Goal: Information Seeking & Learning: Find specific fact

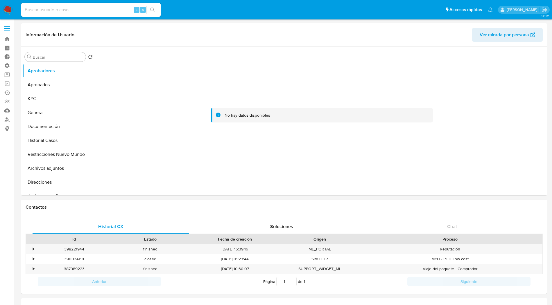
scroll to position [273, 0]
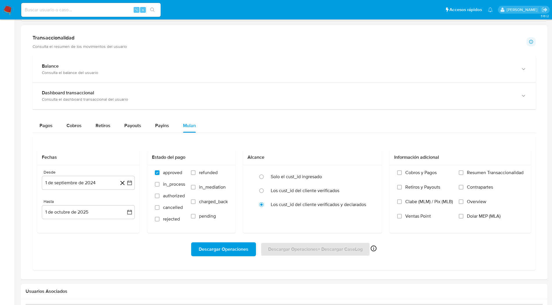
click at [279, 51] on div "Transaccionalidad Consulta el resumen de los movimientos del usuario Informació…" at bounding box center [284, 152] width 517 height 245
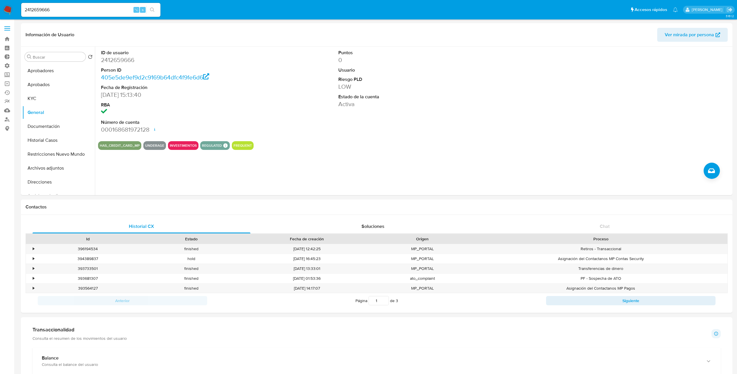
select select "10"
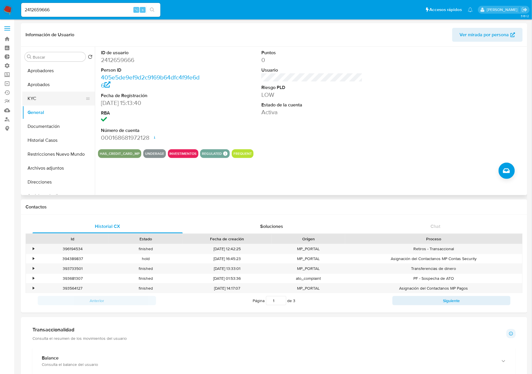
click at [31, 97] on button "KYC" at bounding box center [56, 99] width 68 height 14
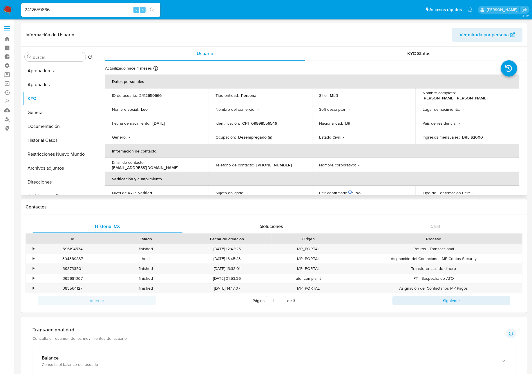
drag, startPoint x: 526, startPoint y: 85, endPoint x: 526, endPoint y: 90, distance: 5.5
click at [526, 90] on div "Usuario KYC Status Actualizado hace 4 meses Creado: 27/04/2025 16:13:41 Actuali…" at bounding box center [310, 121] width 431 height 149
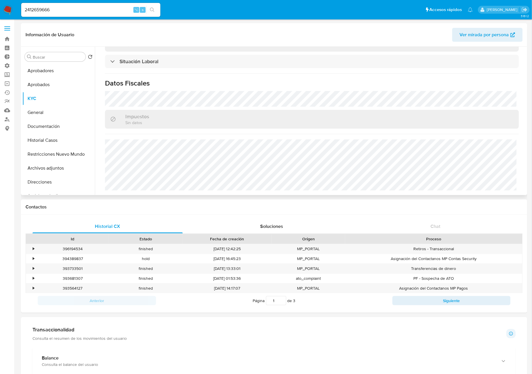
scroll to position [206, 0]
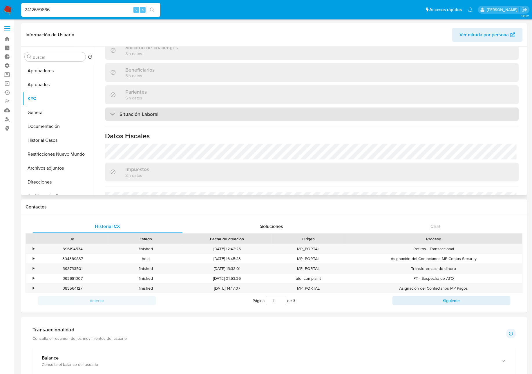
click at [147, 116] on h3 "Situación Laboral" at bounding box center [139, 114] width 39 height 6
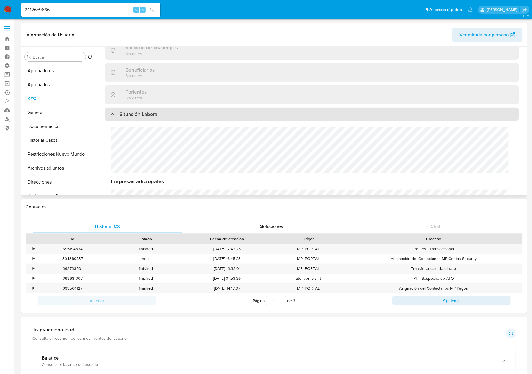
click at [147, 116] on h3 "Situación Laboral" at bounding box center [139, 114] width 39 height 6
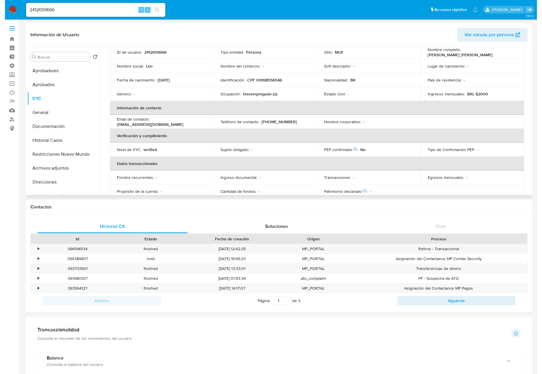
scroll to position [0, 0]
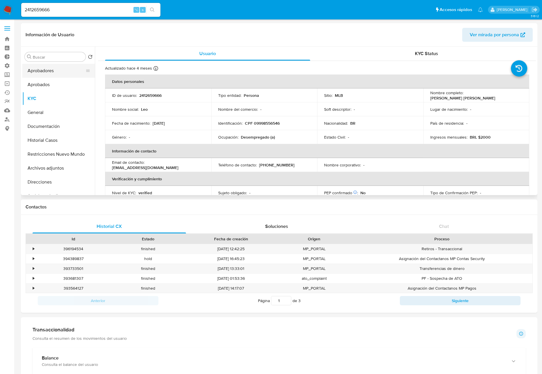
click at [52, 73] on button "Aprobadores" at bounding box center [56, 71] width 68 height 14
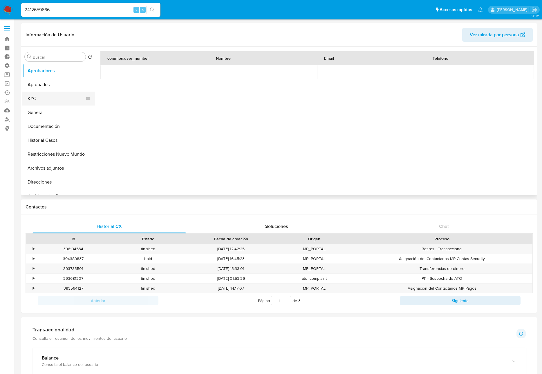
click at [34, 99] on button "KYC" at bounding box center [56, 99] width 68 height 14
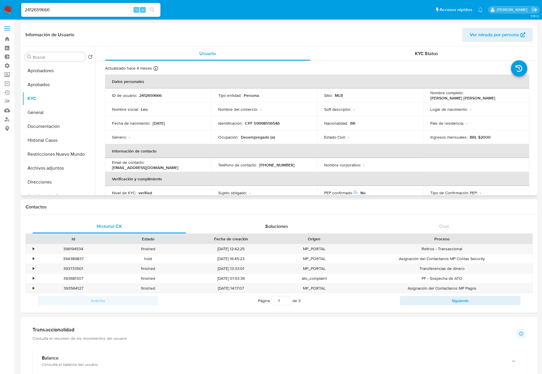
click at [207, 116] on td "Fecha de nacimiento : 21/11/2008" at bounding box center [158, 123] width 106 height 14
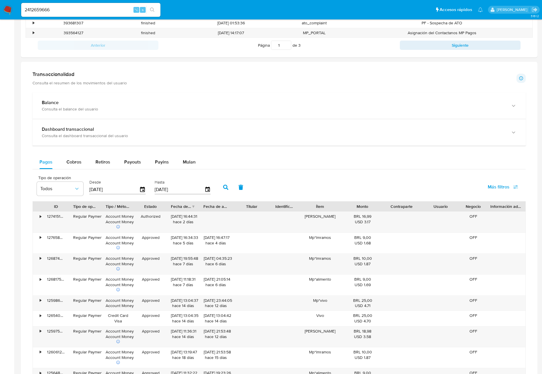
scroll to position [259, 0]
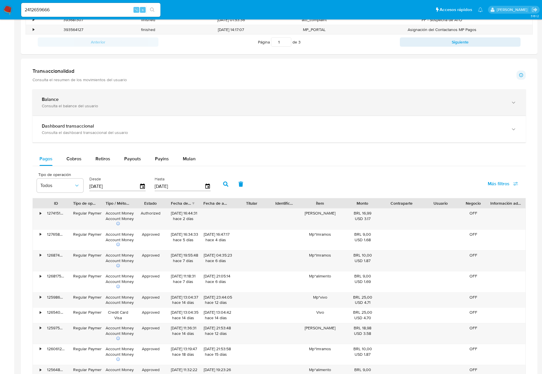
click at [129, 101] on div "Balance" at bounding box center [273, 100] width 463 height 6
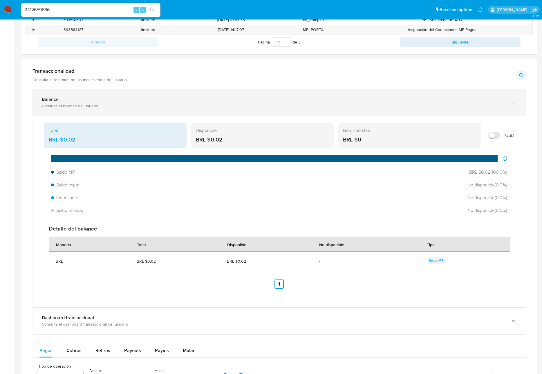
click at [129, 101] on div "Balance" at bounding box center [273, 100] width 463 height 6
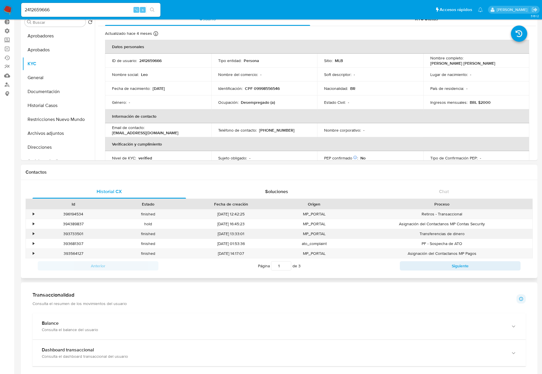
scroll to position [0, 0]
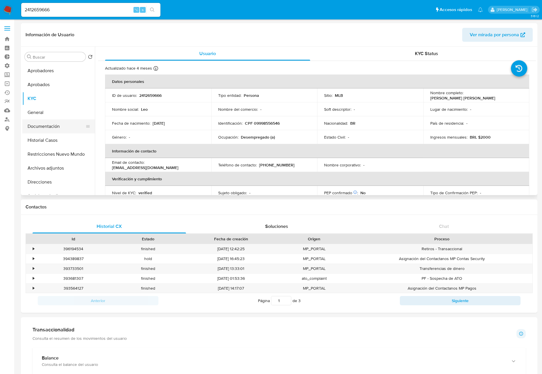
click at [47, 128] on button "Documentación" at bounding box center [56, 127] width 68 height 14
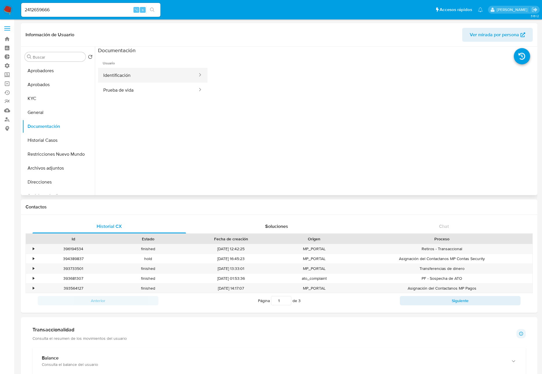
click at [127, 77] on button "Identificación" at bounding box center [148, 75] width 100 height 15
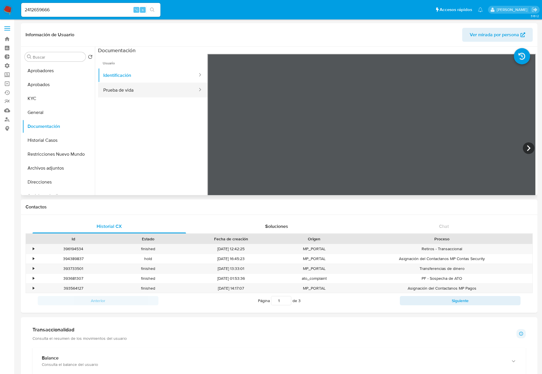
click at [120, 90] on button "Prueba de vida" at bounding box center [148, 90] width 100 height 15
click at [57, 143] on button "Historial Casos" at bounding box center [56, 141] width 68 height 14
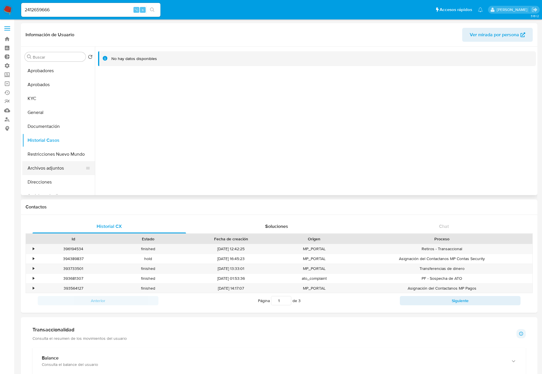
click at [52, 161] on button "Archivos adjuntos" at bounding box center [56, 168] width 68 height 14
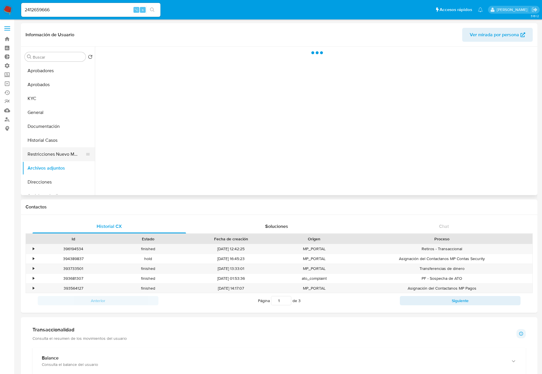
click at [53, 156] on button "Restricciones Nuevo Mundo" at bounding box center [56, 154] width 68 height 14
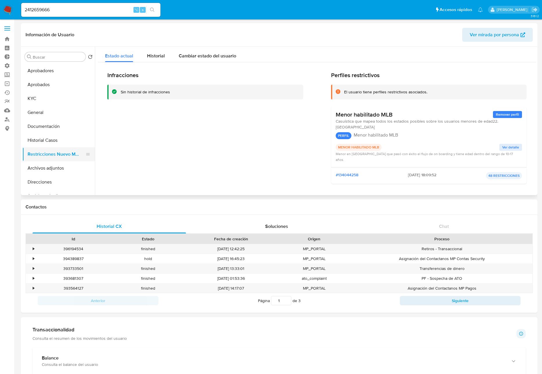
click at [53, 156] on button "Restricciones Nuevo Mundo" at bounding box center [56, 154] width 68 height 14
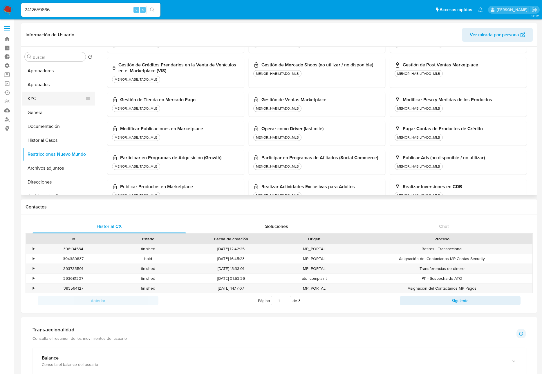
scroll to position [332, 0]
click at [44, 98] on button "KYC" at bounding box center [56, 99] width 68 height 14
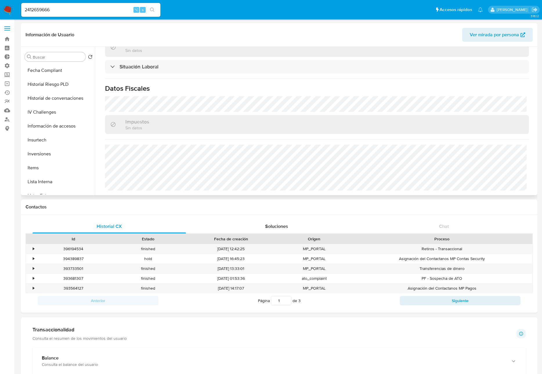
scroll to position [266, 0]
click at [35, 155] on button "Lista Interna" at bounding box center [56, 153] width 68 height 14
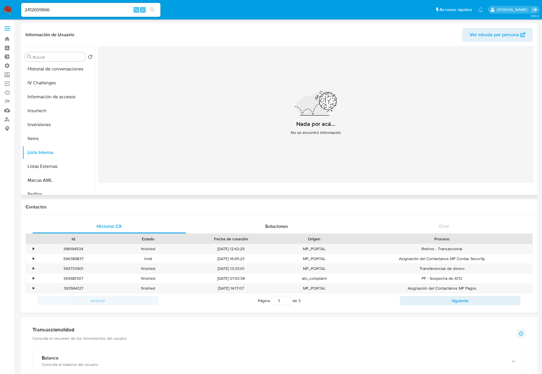
scroll to position [0, 0]
click at [41, 101] on button "KYC" at bounding box center [56, 99] width 68 height 14
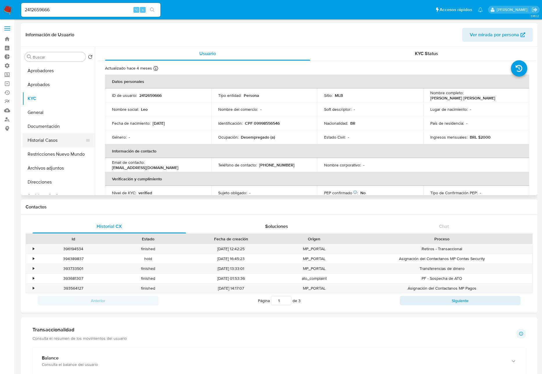
click at [53, 138] on button "Historial Casos" at bounding box center [56, 141] width 68 height 14
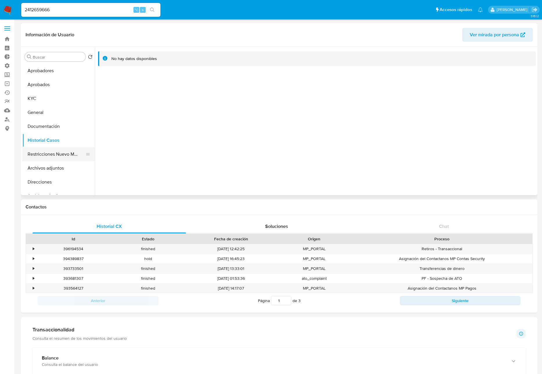
click at [55, 156] on button "Restricciones Nuevo Mundo" at bounding box center [56, 154] width 68 height 14
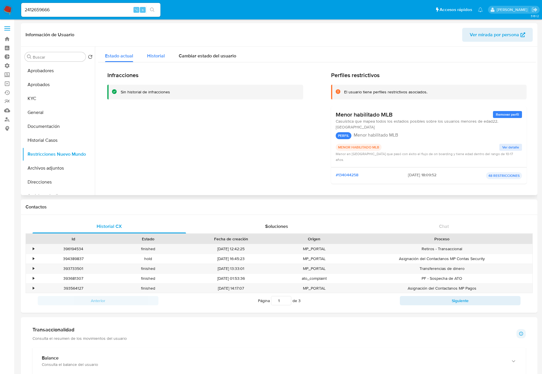
click at [154, 51] on div "Historial" at bounding box center [156, 54] width 18 height 15
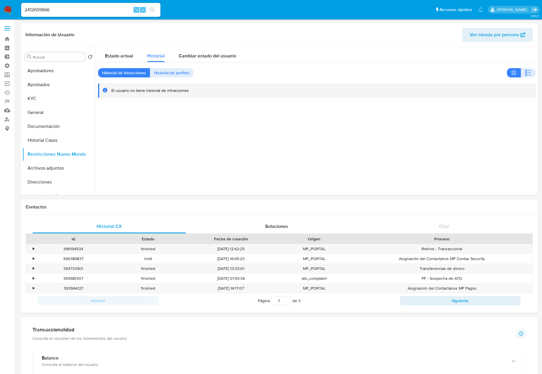
click at [67, 17] on div "2412659666 ⌥ s" at bounding box center [90, 10] width 139 height 16
click at [69, 10] on input "2412659666" at bounding box center [90, 10] width 139 height 8
paste input "273093152"
type input "2273093152"
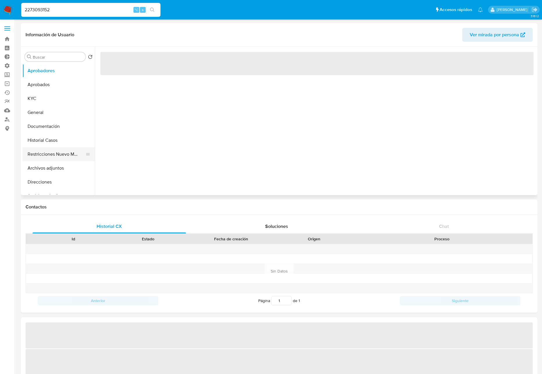
select select "10"
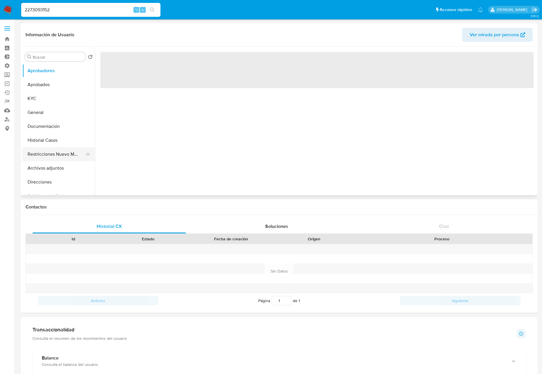
click at [57, 157] on button "Restricciones Nuevo Mundo" at bounding box center [56, 154] width 68 height 14
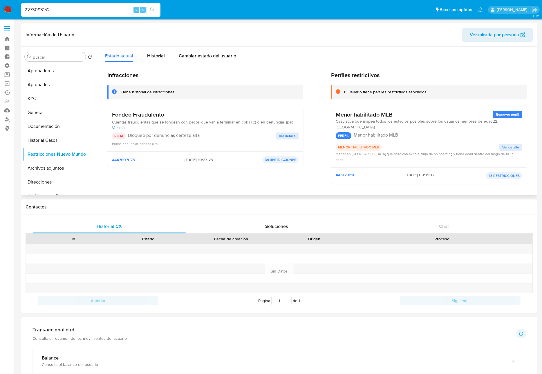
click at [193, 121] on span "Cuentas fraudulentas que se fondean con pagos que van a terminar en cbk (TC) o …" at bounding box center [205, 122] width 187 height 5
click at [145, 118] on h3 "Fondeo Fraudulento" at bounding box center [205, 114] width 187 height 7
click at [149, 113] on h3 "Fondeo Fraudulento" at bounding box center [205, 114] width 187 height 7
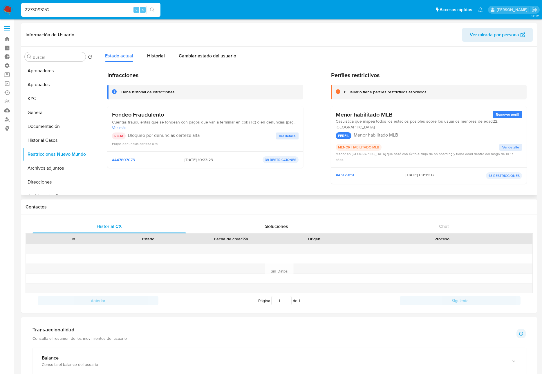
click at [149, 113] on h3 "Fondeo Fraudulento" at bounding box center [205, 114] width 187 height 7
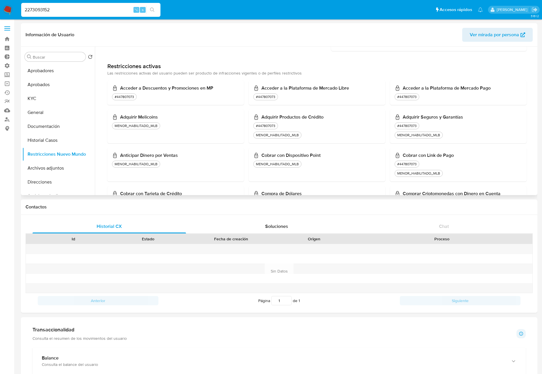
click at [155, 93] on div "#447807073" at bounding box center [175, 96] width 127 height 7
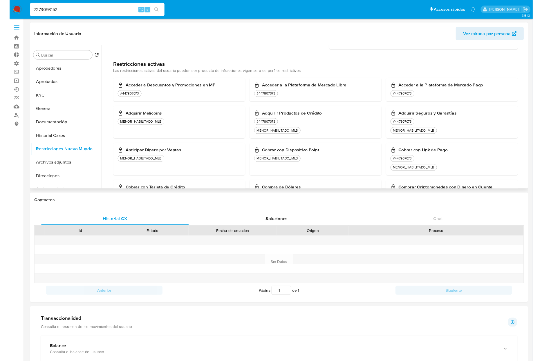
scroll to position [0, 0]
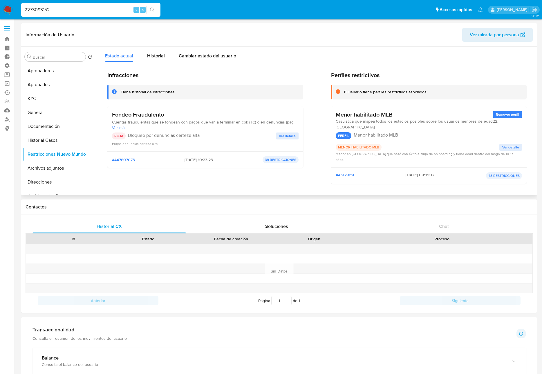
click at [159, 87] on div "Tiene historial de infracciones" at bounding box center [205, 92] width 196 height 15
click at [136, 111] on h3 "Fondeo Fraudulento" at bounding box center [205, 114] width 187 height 7
drag, startPoint x: 201, startPoint y: 160, endPoint x: 176, endPoint y: 161, distance: 25.3
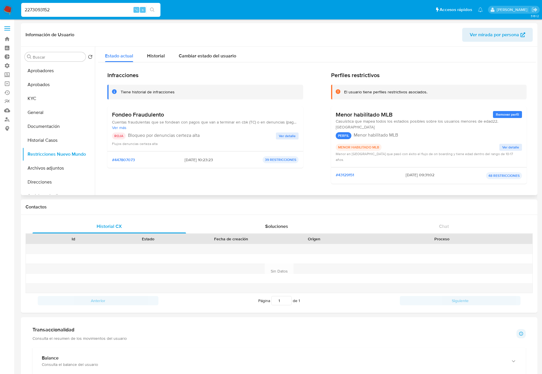
click at [176, 161] on div "#447807073 29/07/2025 - 10:23:23 39 RESTRICCIONES" at bounding box center [205, 159] width 187 height 7
click at [298, 136] on div "Fondeo Fraudulento Cuentas fraudulentas que se fondean con pagos que van a term…" at bounding box center [205, 129] width 196 height 45
click at [293, 136] on span "Ver detalle" at bounding box center [287, 136] width 17 height 6
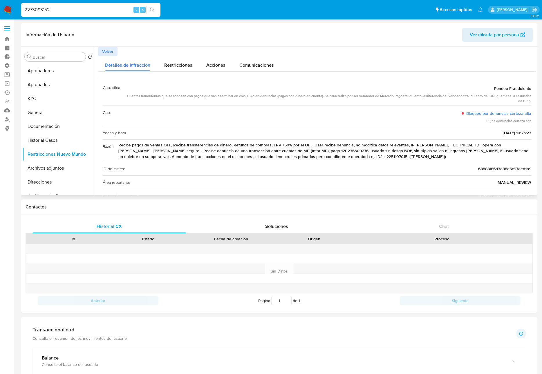
click at [357, 96] on div "Cuentas fraudulentas que se fondean con pagos que van a terminar en cbk (TC) o …" at bounding box center [328, 99] width 407 height 10
click at [83, 9] on input "2273093152" at bounding box center [90, 10] width 139 height 8
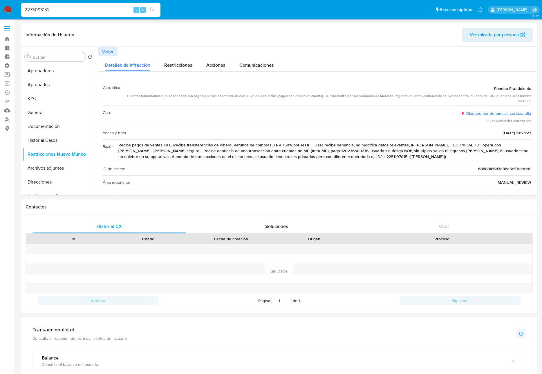
paste input "412659666"
type input "2412659666"
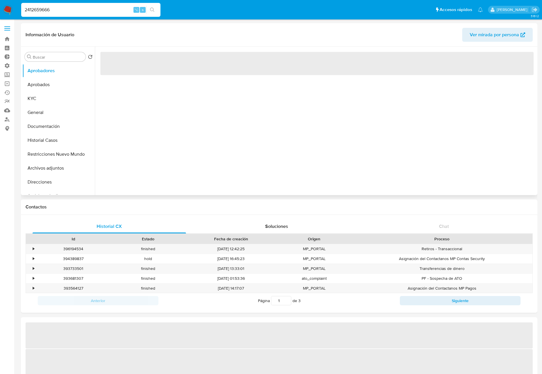
select select "10"
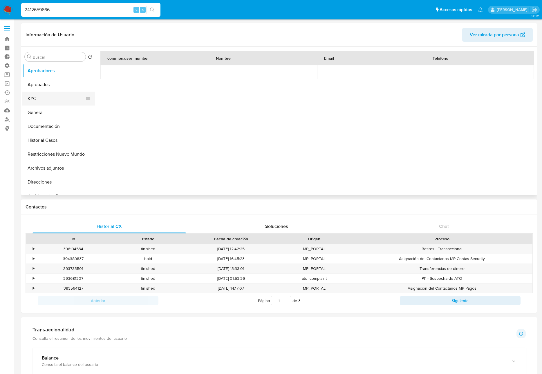
click at [42, 101] on button "KYC" at bounding box center [56, 99] width 68 height 14
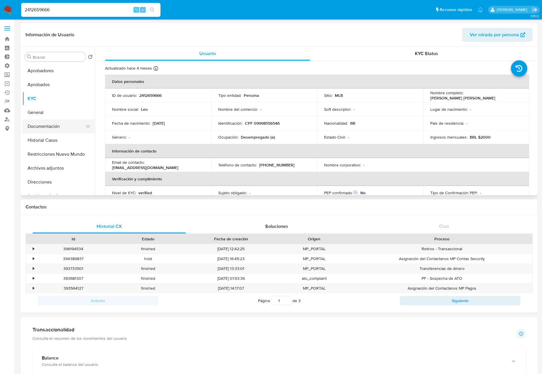
click at [53, 125] on button "Documentación" at bounding box center [56, 127] width 68 height 14
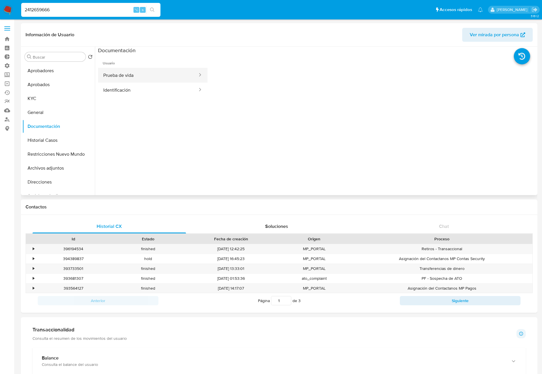
click at [149, 73] on button "Prueba de vida" at bounding box center [148, 75] width 100 height 15
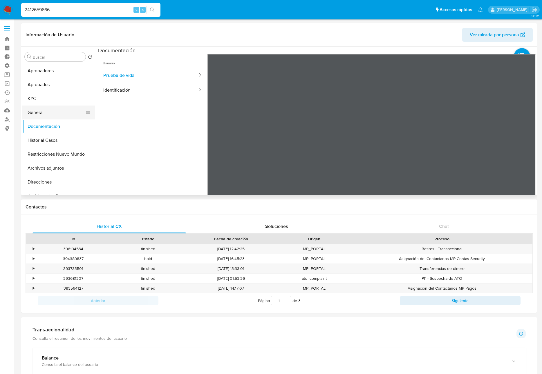
click at [42, 112] on button "General" at bounding box center [56, 113] width 68 height 14
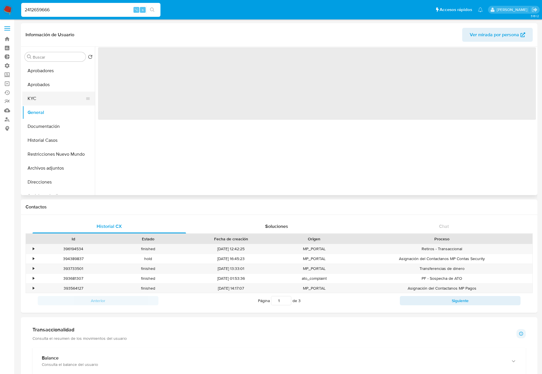
click at [42, 102] on button "KYC" at bounding box center [56, 99] width 68 height 14
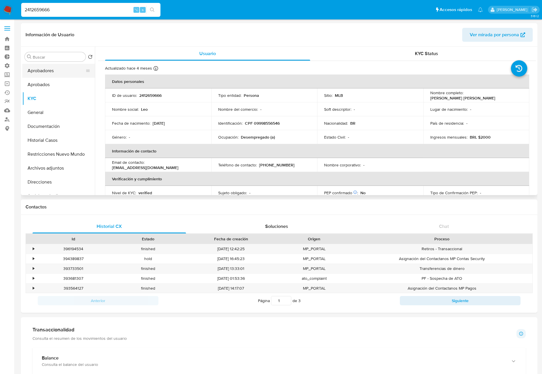
click at [50, 74] on button "Aprobadores" at bounding box center [56, 71] width 68 height 14
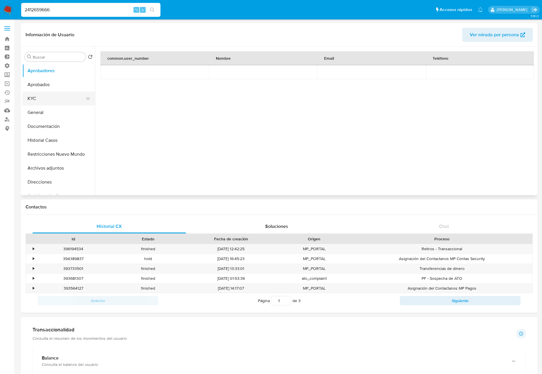
click at [34, 99] on button "KYC" at bounding box center [56, 99] width 68 height 14
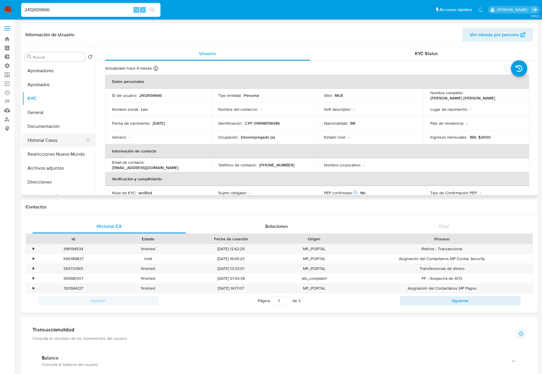
click at [46, 143] on button "Historial Casos" at bounding box center [56, 141] width 68 height 14
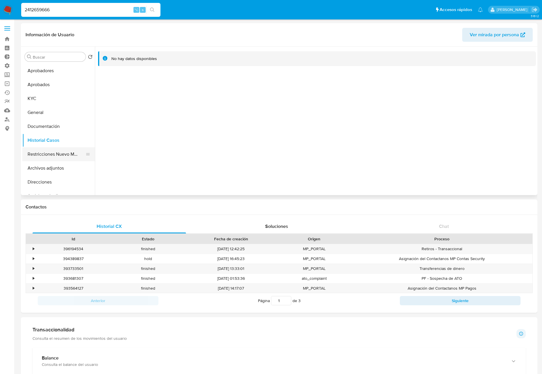
click at [55, 157] on button "Restricciones Nuevo Mundo" at bounding box center [56, 154] width 68 height 14
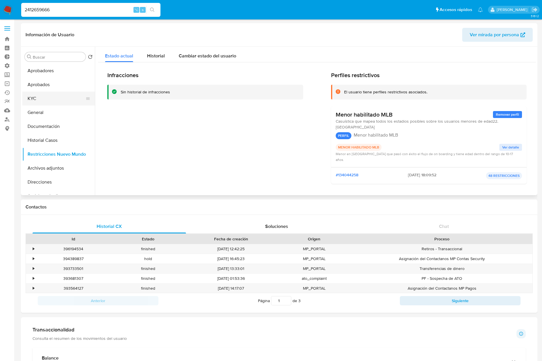
click at [39, 99] on button "KYC" at bounding box center [56, 99] width 68 height 14
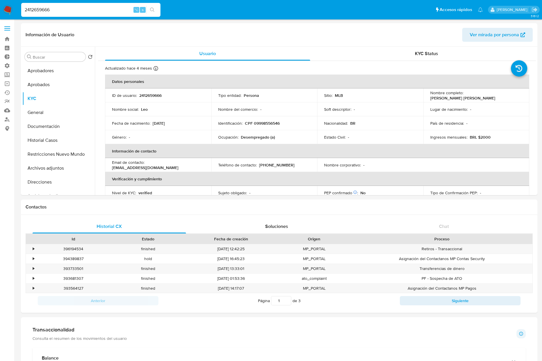
click at [103, 6] on input "2412659666" at bounding box center [90, 10] width 139 height 8
paste input "1500795189"
type input "1500795189"
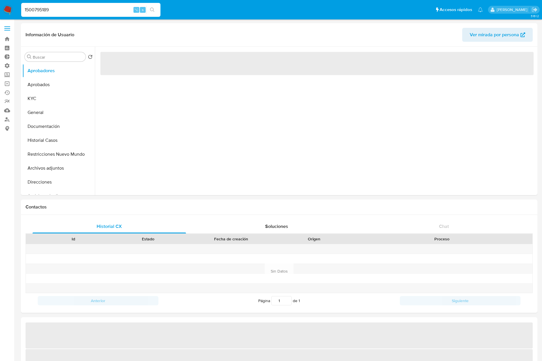
select select "10"
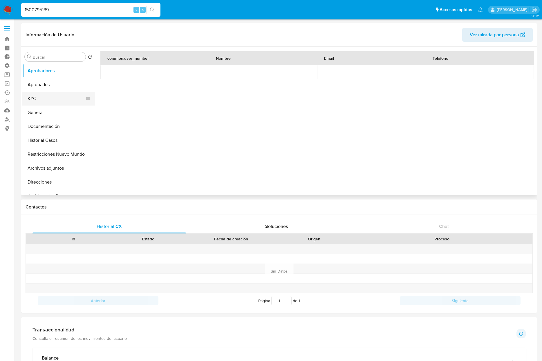
click at [41, 96] on button "KYC" at bounding box center [56, 99] width 68 height 14
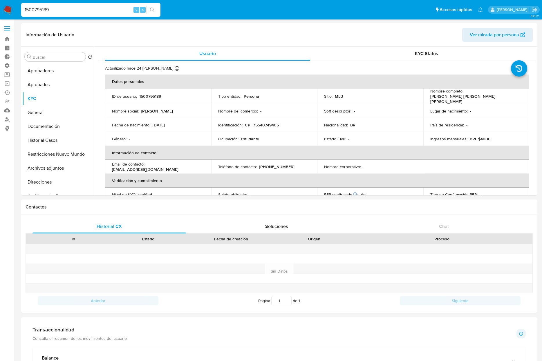
click at [84, 11] on input "1500795189" at bounding box center [90, 10] width 139 height 8
drag, startPoint x: 462, startPoint y: 96, endPoint x: 520, endPoint y: 96, distance: 57.5
click at [520, 96] on div "Nombre completo : Marcos Victor Silva Lopes" at bounding box center [476, 97] width 92 height 16
copy div "Marcos Victor Silva Lopes"
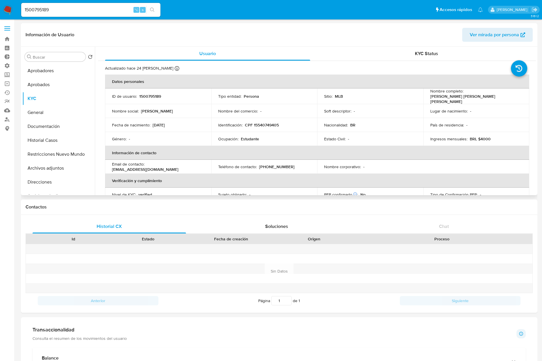
drag, startPoint x: 243, startPoint y: 123, endPoint x: 295, endPoint y: 125, distance: 52.6
click at [295, 125] on div "Identificación : CPF 15540749405" at bounding box center [264, 124] width 92 height 5
drag, startPoint x: 286, startPoint y: 124, endPoint x: 246, endPoint y: 125, distance: 40.4
click at [246, 125] on div "Identificación : CPF 15540749405" at bounding box center [264, 124] width 92 height 5
copy p "CPF 15540749405"
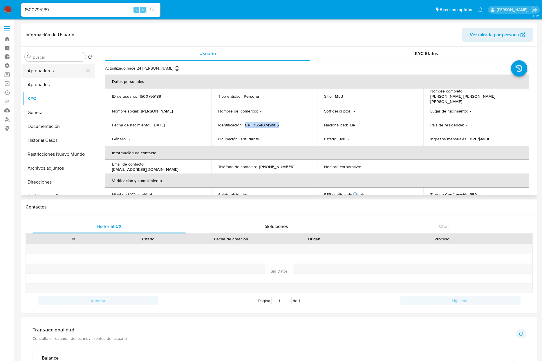
click at [47, 71] on button "Aprobadores" at bounding box center [56, 71] width 68 height 14
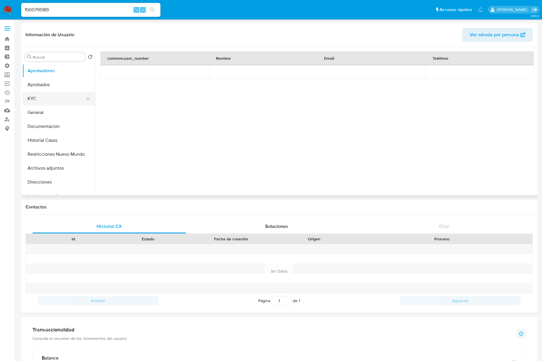
click at [38, 99] on button "KYC" at bounding box center [56, 99] width 68 height 14
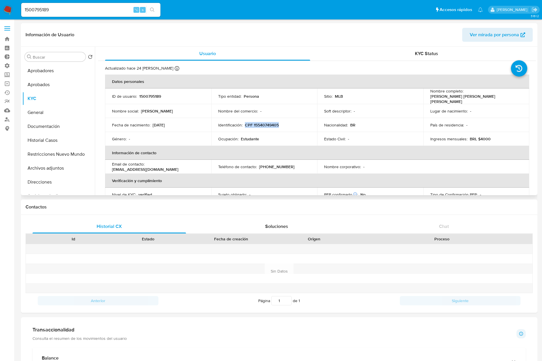
drag, startPoint x: 249, startPoint y: 124, endPoint x: 291, endPoint y: 133, distance: 42.8
click at [280, 122] on div "Identificación : CPF 15540749405" at bounding box center [264, 124] width 92 height 5
copy p "CPF 15540749405"
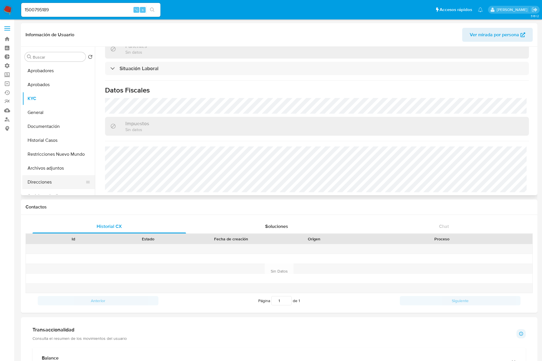
click at [55, 183] on button "Direcciones" at bounding box center [56, 182] width 68 height 14
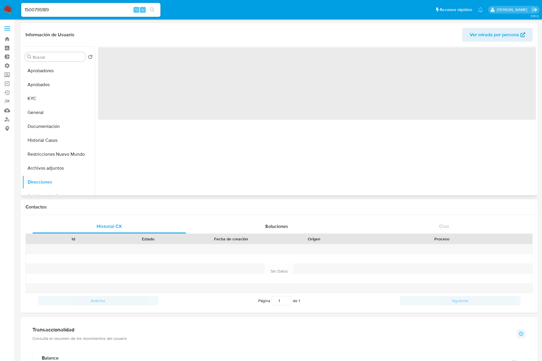
scroll to position [0, 0]
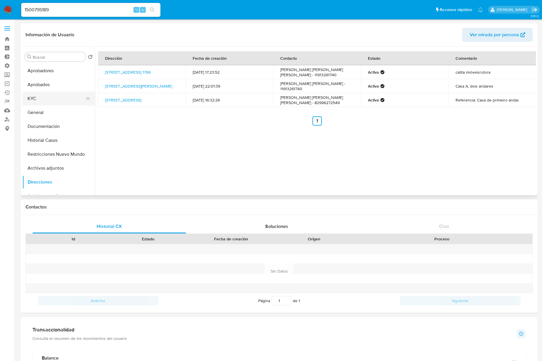
click at [38, 104] on button "KYC" at bounding box center [56, 99] width 68 height 14
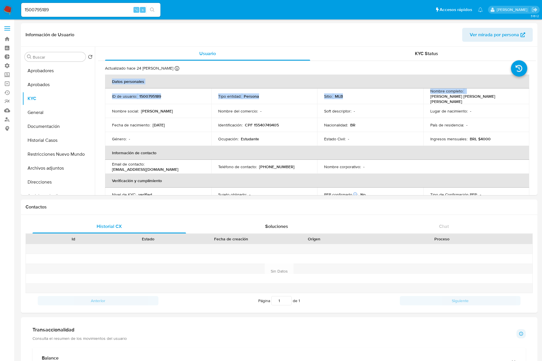
drag, startPoint x: 464, startPoint y: 96, endPoint x: 539, endPoint y: 96, distance: 74.9
drag, startPoint x: 502, startPoint y: 92, endPoint x: 515, endPoint y: 93, distance: 13.4
click at [502, 93] on td "Nombre completo : Marcos Victor Silva Lopes" at bounding box center [477, 97] width 106 height 16
drag, startPoint x: 518, startPoint y: 92, endPoint x: 468, endPoint y: 96, distance: 50.7
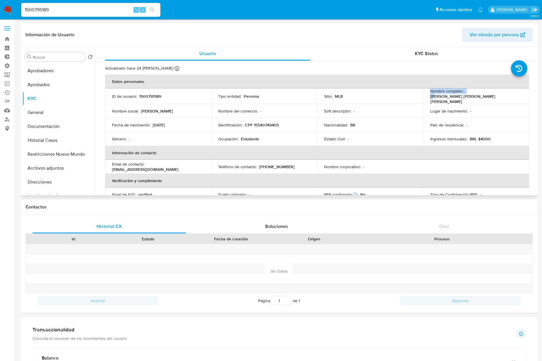
click at [469, 96] on td "Nombre completo : Marcos Victor Silva Lopes" at bounding box center [477, 97] width 106 height 16
click at [467, 96] on p "Marcos Victor Silva Lopes" at bounding box center [475, 99] width 90 height 10
drag, startPoint x: 464, startPoint y: 96, endPoint x: 510, endPoint y: 96, distance: 45.3
click at [510, 96] on p "Marcos Victor Silva Lopes" at bounding box center [475, 99] width 90 height 10
copy p "Marcos Victor Silva Lopes"
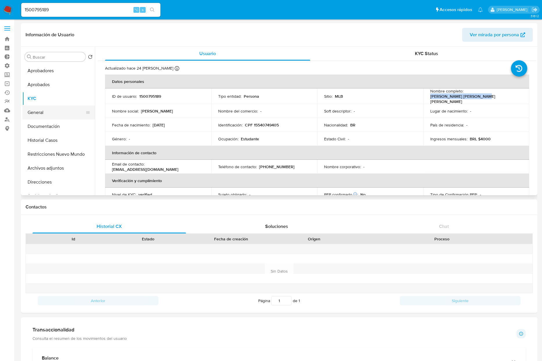
click at [45, 110] on button "General" at bounding box center [56, 113] width 68 height 14
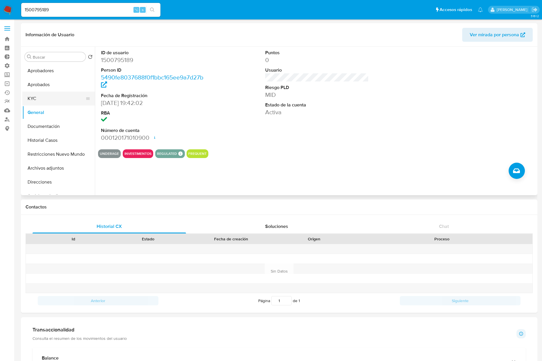
click at [40, 95] on button "KYC" at bounding box center [56, 99] width 68 height 14
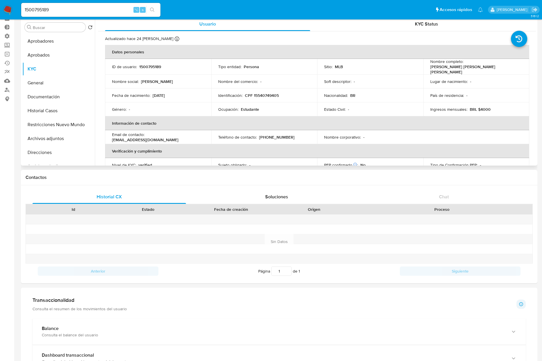
drag, startPoint x: 199, startPoint y: 125, endPoint x: 181, endPoint y: 100, distance: 31.2
click at [199, 125] on th "Información de contacto" at bounding box center [317, 123] width 424 height 14
drag, startPoint x: 176, startPoint y: 93, endPoint x: 153, endPoint y: 92, distance: 23.2
click at [153, 93] on div "Fecha de nacimiento : 18/01/2010" at bounding box center [158, 95] width 92 height 5
copy p "18/01/2010"
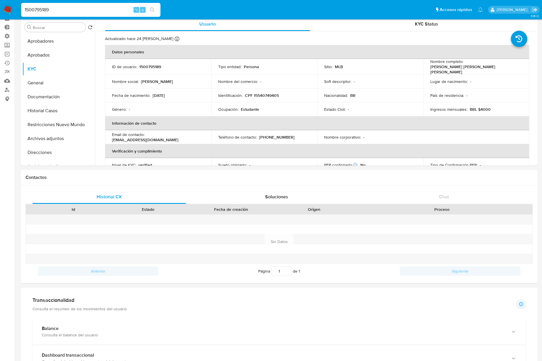
click at [69, 12] on input "1500795189" at bounding box center [90, 10] width 139 height 8
paste input "486109611"
type input "486109611"
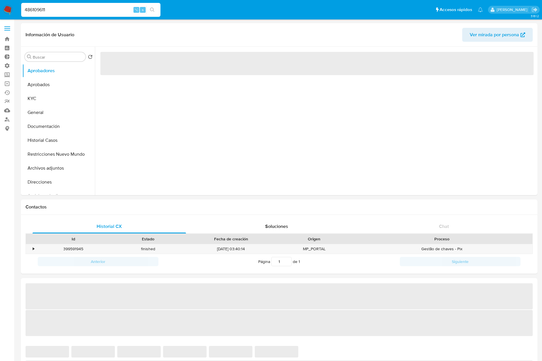
select select "10"
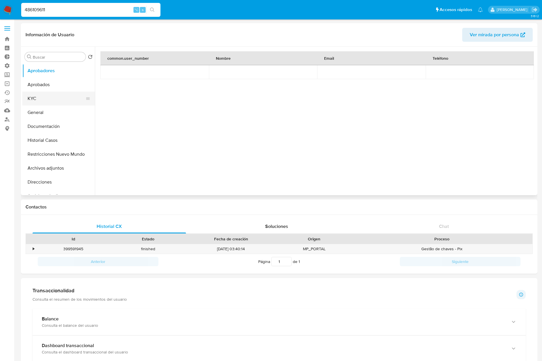
click at [50, 95] on button "KYC" at bounding box center [56, 99] width 68 height 14
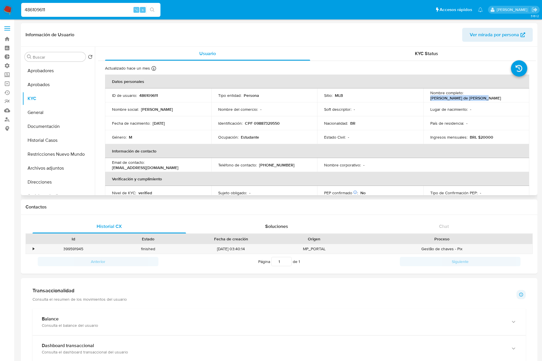
drag, startPoint x: 469, startPoint y: 94, endPoint x: 516, endPoint y: 95, distance: 47.6
click at [516, 95] on div "Nombre completo : Gabriel de Jesus Oliveira" at bounding box center [476, 95] width 92 height 10
copy p "Gabriel de Jesus Oliveira"
click at [248, 123] on p "CPF 09887329550" at bounding box center [262, 123] width 35 height 5
drag, startPoint x: 251, startPoint y: 123, endPoint x: 297, endPoint y: 124, distance: 45.9
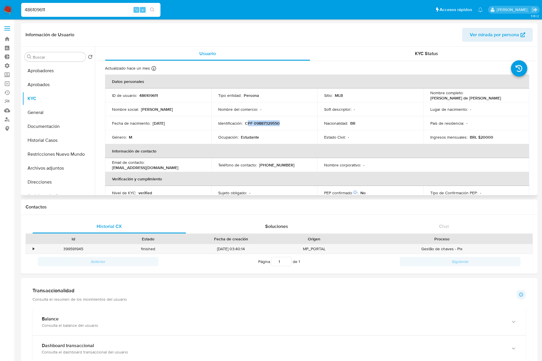
click at [297, 124] on div "Identificación : CPF 09887329550" at bounding box center [264, 123] width 92 height 5
click at [221, 123] on p "Identificación :" at bounding box center [230, 123] width 24 height 5
drag, startPoint x: 243, startPoint y: 123, endPoint x: 291, endPoint y: 121, distance: 48.8
click at [291, 121] on div "Identificación : CPF 09887329550" at bounding box center [264, 123] width 92 height 5
drag, startPoint x: 282, startPoint y: 123, endPoint x: 279, endPoint y: 137, distance: 14.2
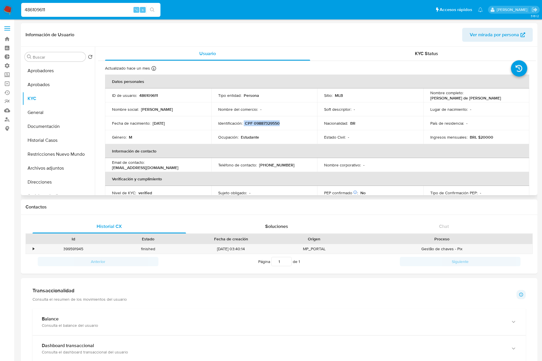
click at [244, 125] on div "Identificación : CPF 09887329550" at bounding box center [264, 123] width 92 height 5
copy p "CPF 09887329550"
click at [417, 134] on td "Estado Civil : -" at bounding box center [370, 137] width 106 height 14
click at [201, 135] on div "Género : M" at bounding box center [158, 137] width 92 height 5
drag, startPoint x: 181, startPoint y: 124, endPoint x: 152, endPoint y: 123, distance: 29.1
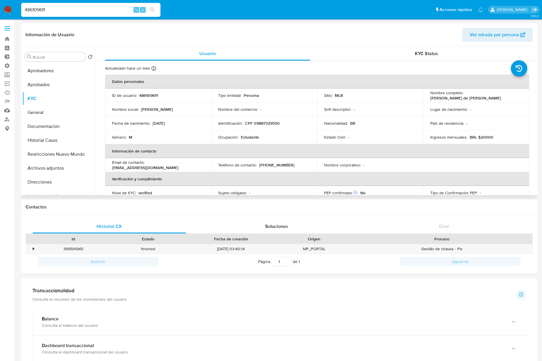
click at [152, 123] on div "Fecha de nacimiento : 29/04/2008" at bounding box center [158, 123] width 92 height 5
copy div "29/04/2008"
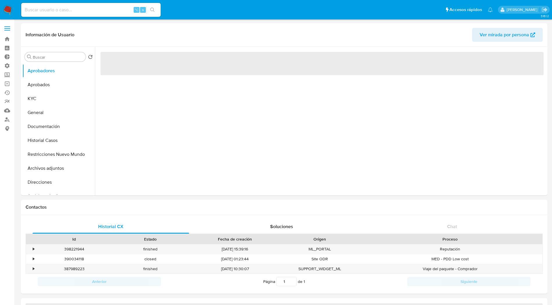
select select "10"
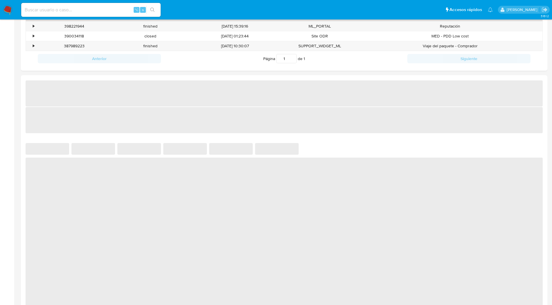
select select "10"
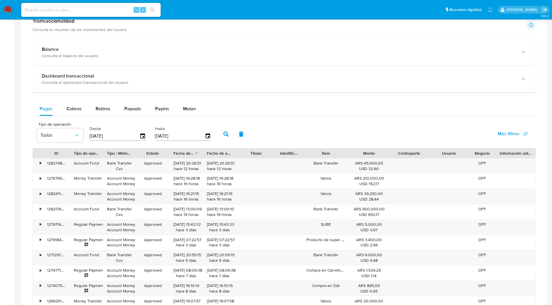
scroll to position [290, 0]
click at [40, 163] on div "•" at bounding box center [40, 163] width 1 height 6
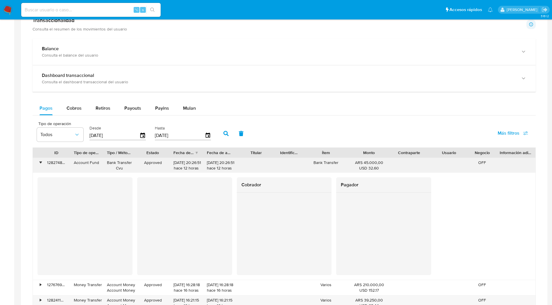
click at [40, 162] on div "•" at bounding box center [40, 163] width 1 height 6
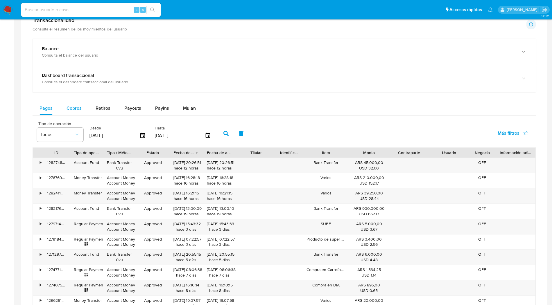
click at [75, 111] on div "Cobros" at bounding box center [73, 108] width 15 height 14
select select "10"
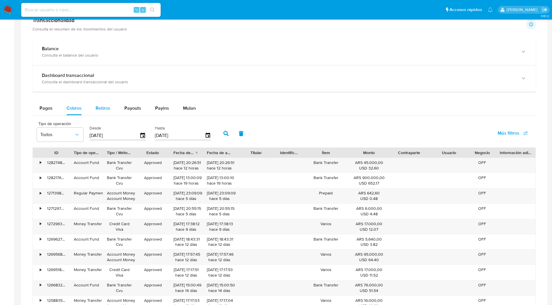
click at [103, 110] on span "Retiros" at bounding box center [103, 108] width 15 height 7
select select "10"
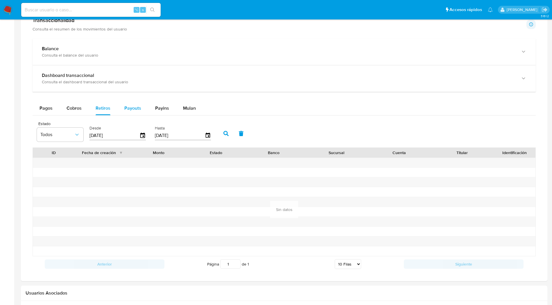
click at [126, 108] on span "Payouts" at bounding box center [132, 108] width 17 height 7
select select "10"
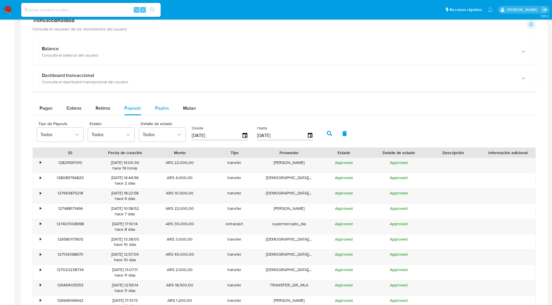
click at [156, 109] on span "Payins" at bounding box center [162, 108] width 14 height 7
select select "10"
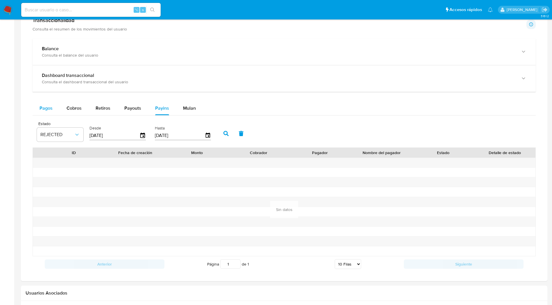
click at [50, 108] on span "Pagos" at bounding box center [45, 108] width 13 height 7
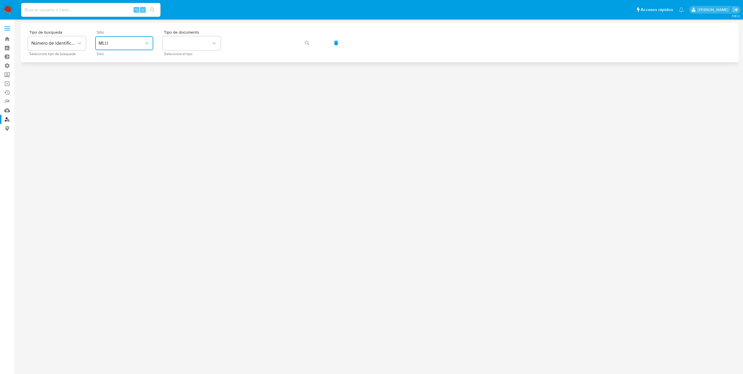
click at [131, 46] on span "MLU" at bounding box center [121, 43] width 45 height 6
click at [114, 72] on div "MLA" at bounding box center [123, 73] width 48 height 14
click at [209, 44] on button "identificationType" at bounding box center [192, 43] width 58 height 14
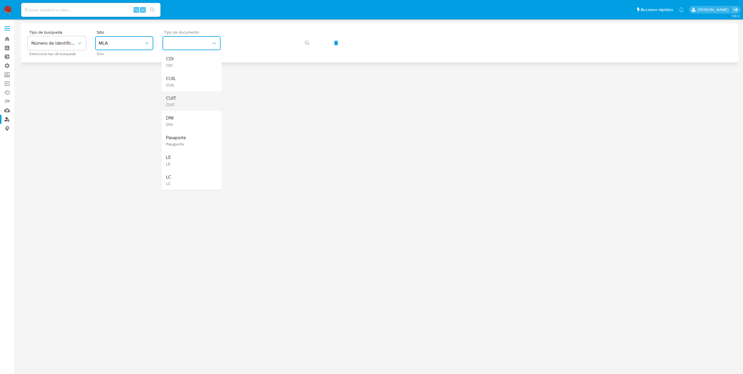
click at [179, 105] on div "CUIT CUIT" at bounding box center [190, 101] width 48 height 20
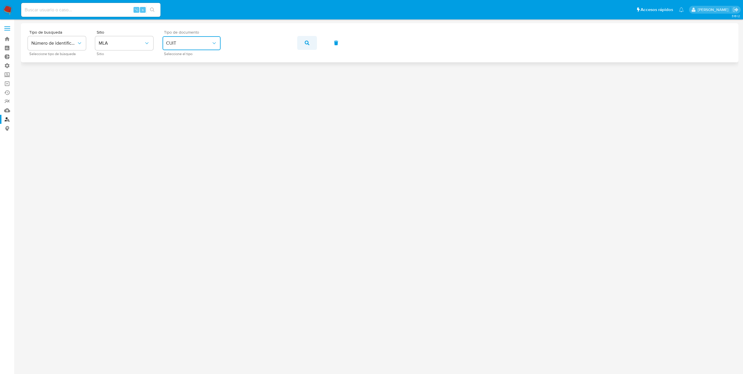
click at [316, 45] on button "button" at bounding box center [307, 43] width 20 height 14
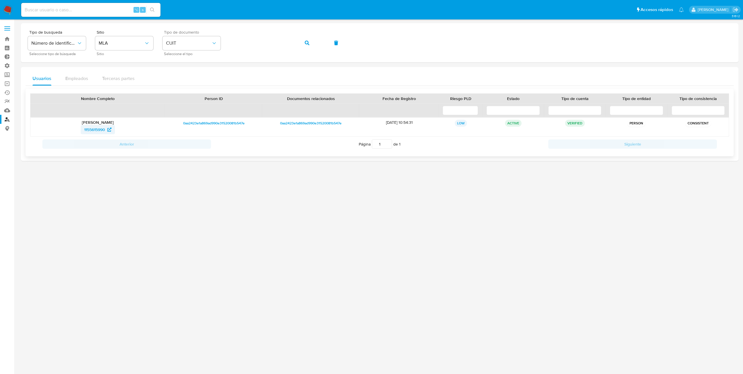
click at [99, 130] on span "1155615990" at bounding box center [94, 129] width 21 height 9
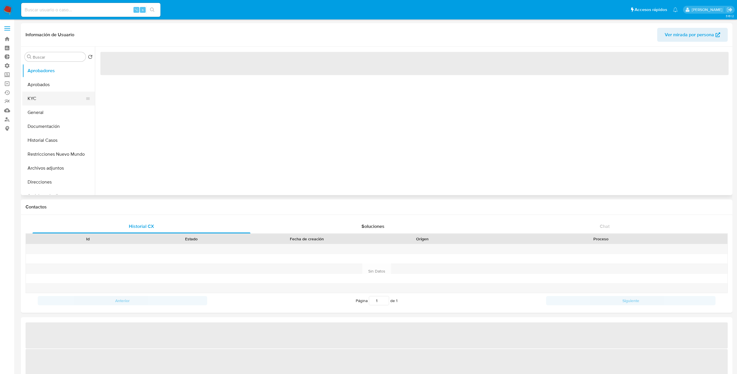
click at [32, 103] on button "KYC" at bounding box center [56, 99] width 68 height 14
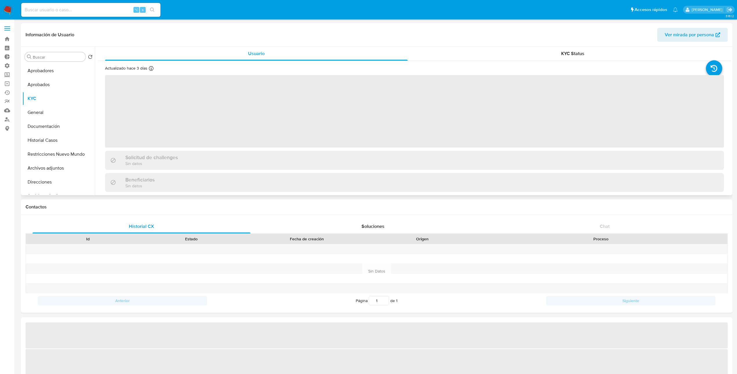
select select "10"
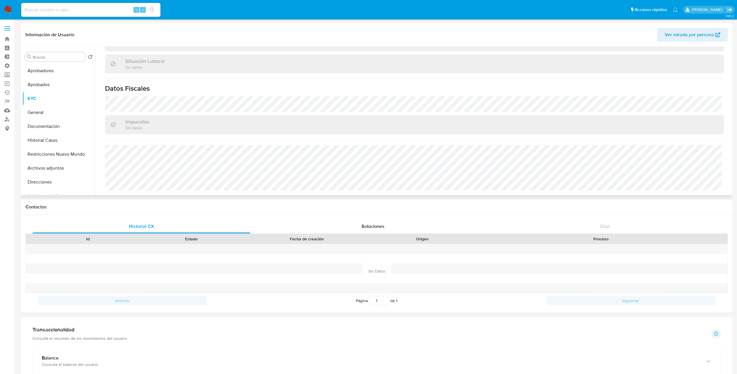
scroll to position [298, 0]
click at [47, 129] on button "Documentación" at bounding box center [56, 127] width 68 height 14
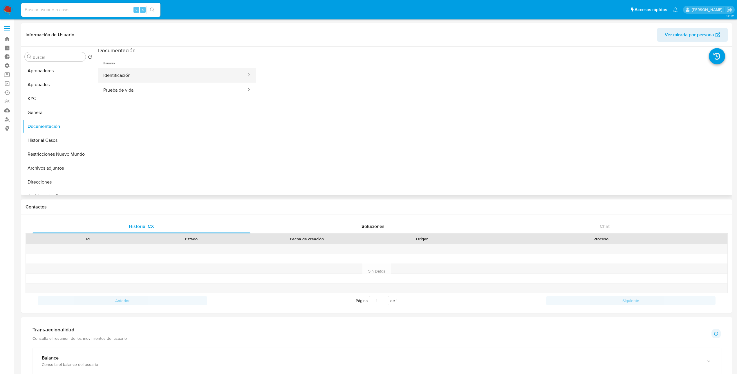
click at [172, 78] on button "Identificación" at bounding box center [172, 75] width 149 height 15
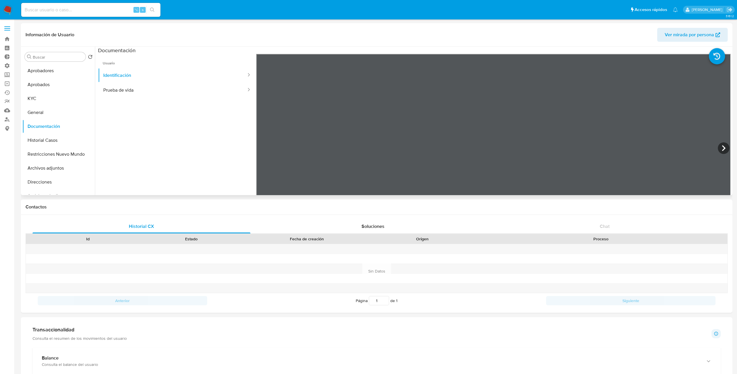
drag, startPoint x: 147, startPoint y: 92, endPoint x: 240, endPoint y: 109, distance: 94.9
click at [146, 92] on button "Prueba de vida" at bounding box center [172, 90] width 149 height 15
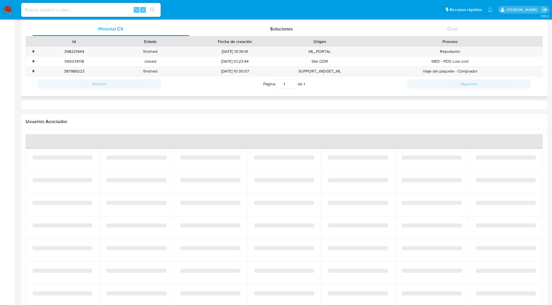
select select "10"
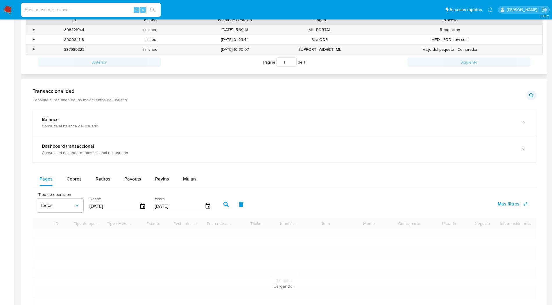
scroll to position [224, 0]
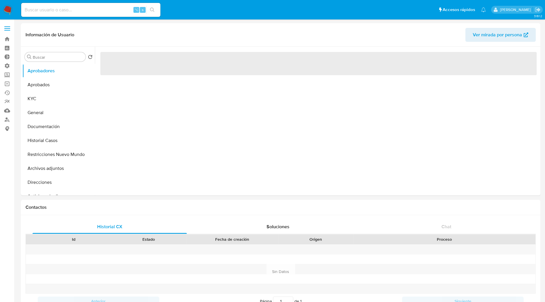
select select "10"
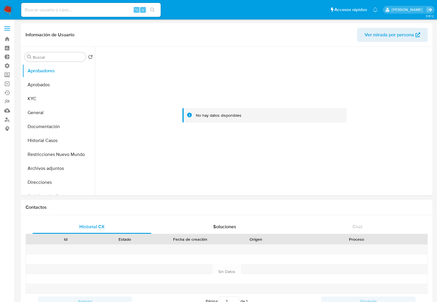
click at [74, 13] on input at bounding box center [90, 10] width 139 height 8
paste input "2273093152"
type input "2273093152"
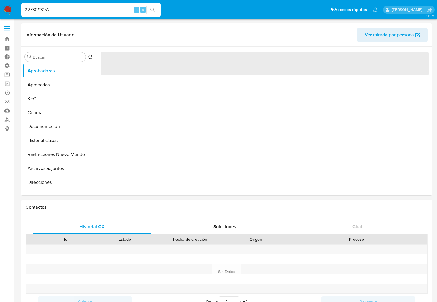
select select "10"
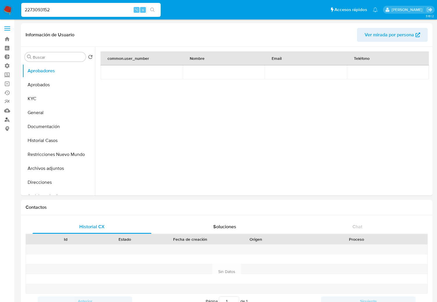
click at [7, 119] on link "Buscador de personas" at bounding box center [34, 119] width 69 height 9
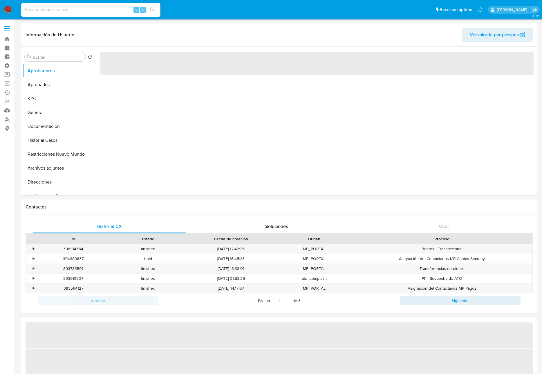
click at [94, 5] on div "⌥ s" at bounding box center [90, 10] width 139 height 14
click at [93, 8] on input at bounding box center [90, 10] width 139 height 8
paste input "02007421593"
type input "02007421593"
select select "10"
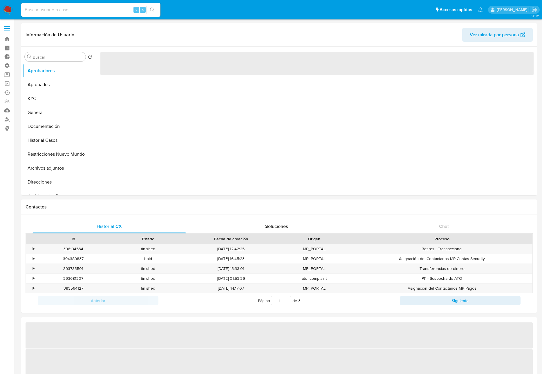
click at [93, 11] on input at bounding box center [90, 10] width 139 height 8
select select "10"
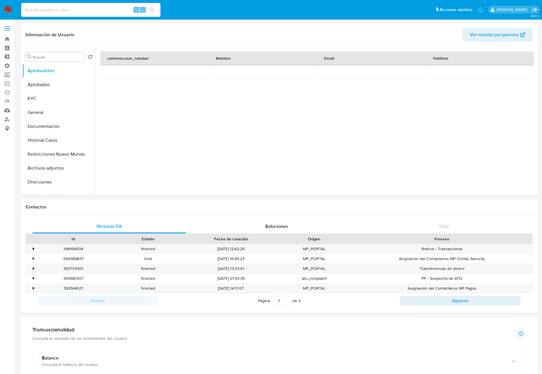
paste input "02007421593"
type input "02007421593"
click at [35, 99] on button "KYC" at bounding box center [56, 99] width 68 height 14
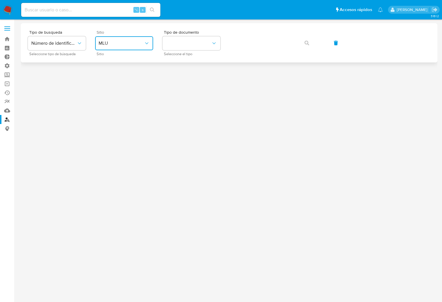
click at [113, 47] on button "MLU" at bounding box center [124, 43] width 58 height 14
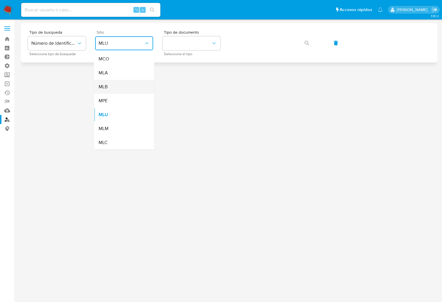
click at [111, 91] on div "MLB" at bounding box center [123, 87] width 48 height 14
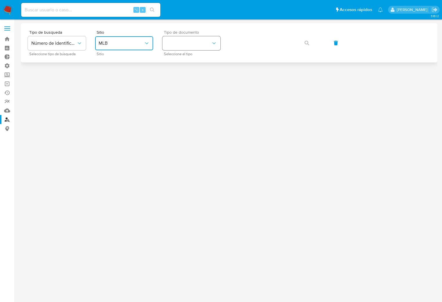
click at [210, 43] on button "identificationType" at bounding box center [192, 43] width 58 height 14
click at [180, 84] on div "CPF CPF" at bounding box center [190, 82] width 48 height 20
click at [312, 44] on button "button" at bounding box center [307, 43] width 20 height 14
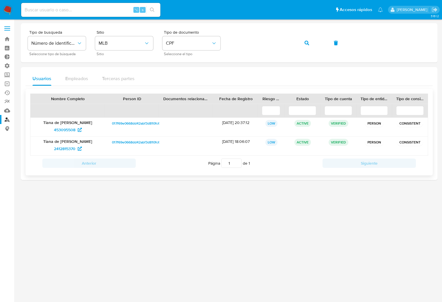
click at [64, 143] on p "Tiana de [PERSON_NAME]" at bounding box center [68, 141] width 66 height 5
click at [66, 148] on span "2412815370" at bounding box center [64, 148] width 21 height 9
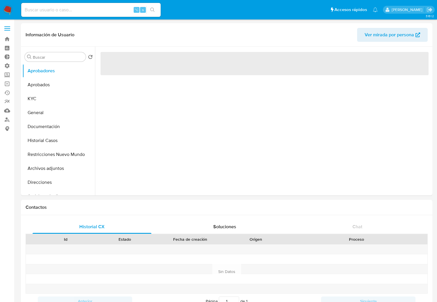
select select "10"
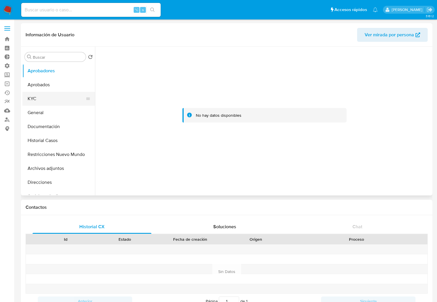
click at [38, 98] on button "KYC" at bounding box center [56, 99] width 68 height 14
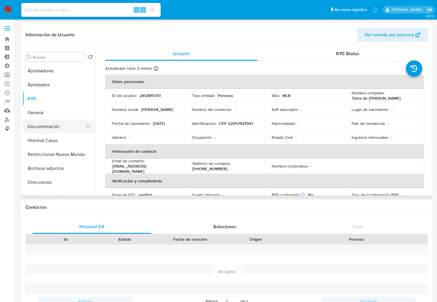
click at [47, 129] on button "Documentación" at bounding box center [56, 127] width 68 height 14
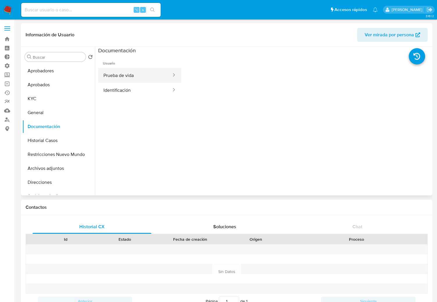
click at [126, 78] on button "Prueba de vida" at bounding box center [135, 75] width 74 height 15
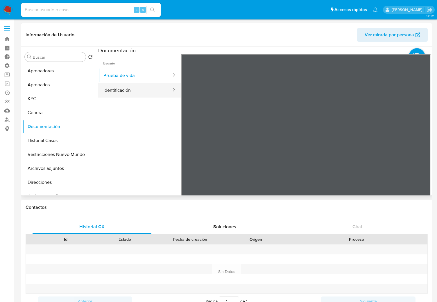
click at [126, 90] on button "Identificación" at bounding box center [135, 90] width 74 height 15
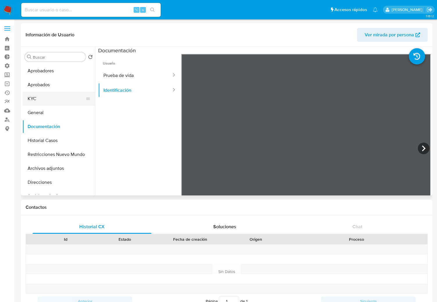
click at [48, 98] on button "KYC" at bounding box center [56, 99] width 68 height 14
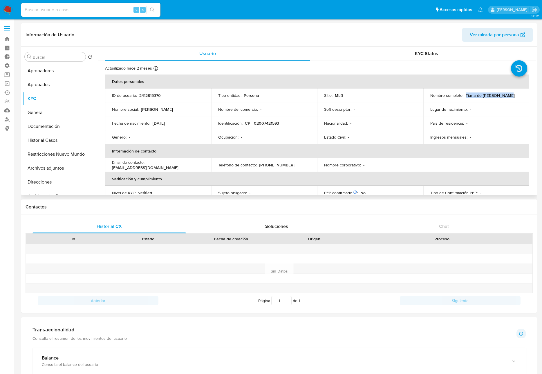
drag, startPoint x: 464, startPoint y: 96, endPoint x: 507, endPoint y: 96, distance: 43.3
click at [442, 96] on div "Nombre completo : Tiana de Jesus Santos" at bounding box center [476, 95] width 92 height 5
copy p "Tiana de Jesus Santos"
drag, startPoint x: 244, startPoint y: 122, endPoint x: 284, endPoint y: 123, distance: 40.1
click at [284, 123] on div "Identificación : CPF 02007421593" at bounding box center [264, 123] width 92 height 5
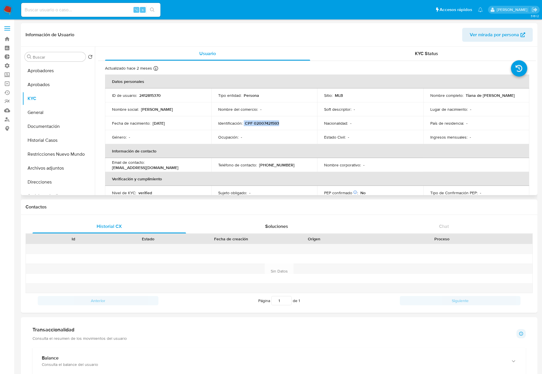
drag, startPoint x: 278, startPoint y: 124, endPoint x: 244, endPoint y: 125, distance: 34.6
click at [244, 125] on div "Identificación : CPF 02007421593" at bounding box center [264, 123] width 92 height 5
copy div "CPF 02007421593"
click at [53, 156] on button "Restricciones Nuevo Mundo" at bounding box center [56, 154] width 68 height 14
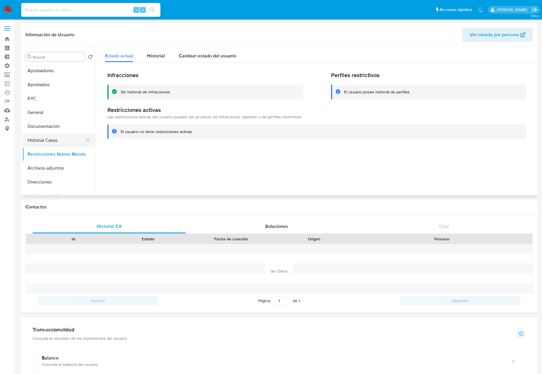
click at [54, 137] on button "Historial Casos" at bounding box center [56, 141] width 68 height 14
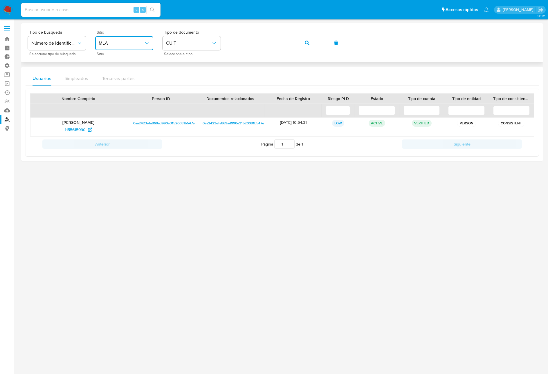
click at [103, 41] on span "MLA" at bounding box center [121, 43] width 45 height 6
click at [119, 89] on div "MLB" at bounding box center [123, 87] width 48 height 14
click at [189, 49] on button "identificationType" at bounding box center [192, 43] width 58 height 14
click at [174, 79] on span "CPF" at bounding box center [170, 79] width 8 height 6
click at [309, 43] on button "button" at bounding box center [307, 43] width 20 height 14
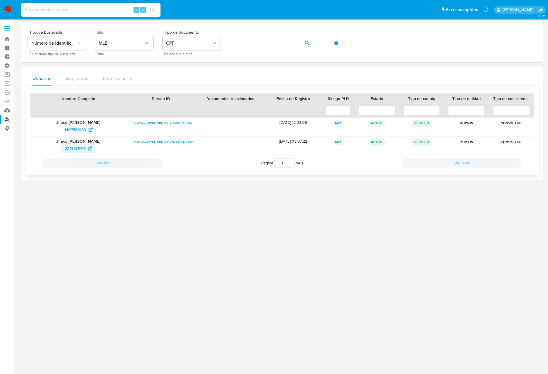
click at [78, 148] on span "2251107015" at bounding box center [75, 148] width 21 height 9
click at [303, 45] on button "button" at bounding box center [307, 43] width 20 height 14
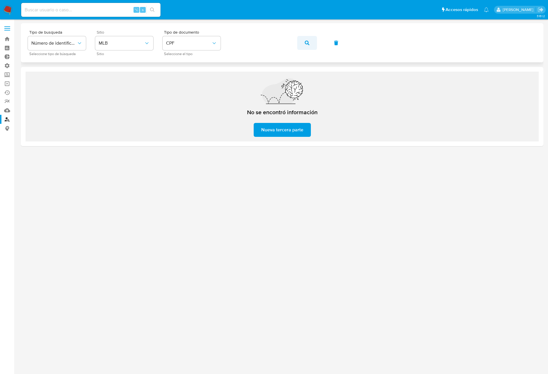
click at [308, 45] on span "button" at bounding box center [307, 43] width 5 height 13
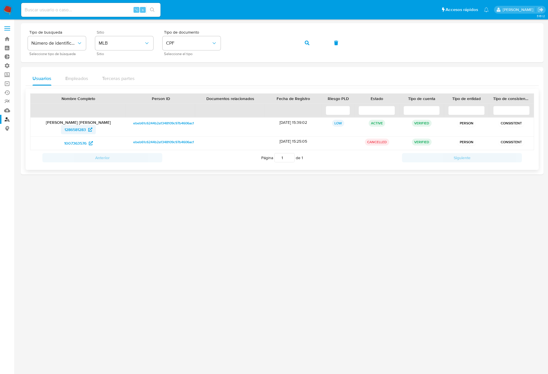
click at [71, 131] on span "1286581283" at bounding box center [74, 129] width 21 height 9
click at [302, 42] on button "button" at bounding box center [307, 43] width 20 height 14
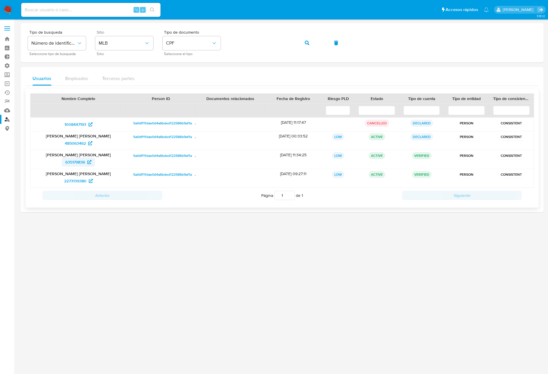
click at [80, 162] on span "635179836" at bounding box center [75, 162] width 20 height 9
click at [313, 44] on button "button" at bounding box center [307, 43] width 20 height 14
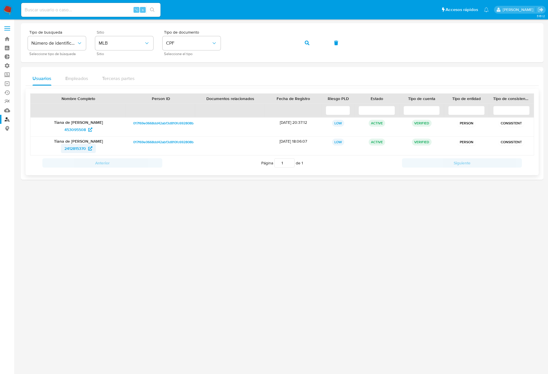
click at [66, 149] on span "2412815370" at bounding box center [74, 148] width 21 height 9
click at [312, 44] on button "button" at bounding box center [307, 43] width 20 height 14
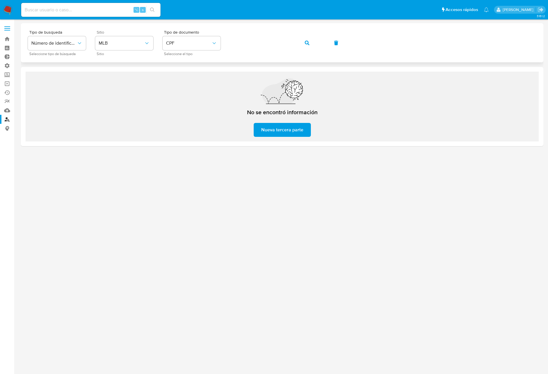
click at [321, 40] on div "Tipo de busqueda Número de identificación Seleccione tipo de búsqueda Sitio MLB…" at bounding box center [282, 42] width 509 height 25
click at [305, 42] on icon "button" at bounding box center [307, 43] width 5 height 5
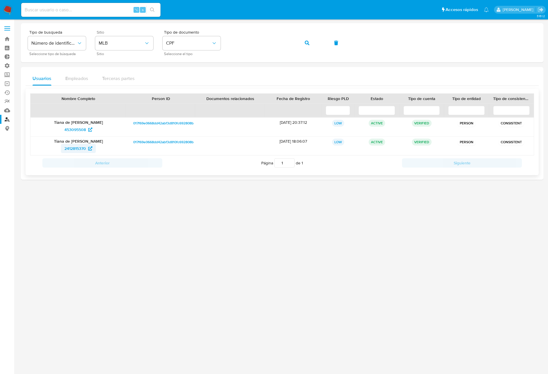
click at [80, 149] on span "2412815370" at bounding box center [74, 148] width 21 height 9
click at [316, 44] on div "Tipo de busqueda Número de identificación Seleccione tipo de búsqueda Sitio MLB…" at bounding box center [282, 42] width 509 height 25
click at [311, 44] on button "button" at bounding box center [307, 43] width 20 height 14
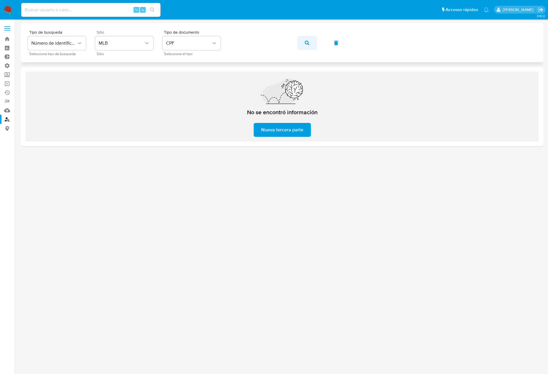
click at [306, 43] on icon "button" at bounding box center [307, 43] width 5 height 5
click at [313, 48] on button "button" at bounding box center [307, 43] width 20 height 14
click at [306, 45] on span "button" at bounding box center [307, 43] width 5 height 13
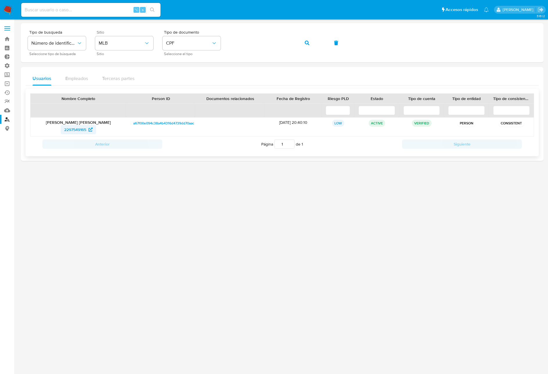
click at [74, 129] on span "2297549165" at bounding box center [75, 129] width 22 height 9
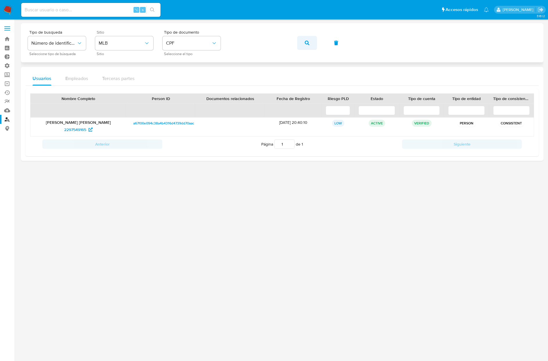
click at [305, 43] on icon "button" at bounding box center [307, 43] width 5 height 5
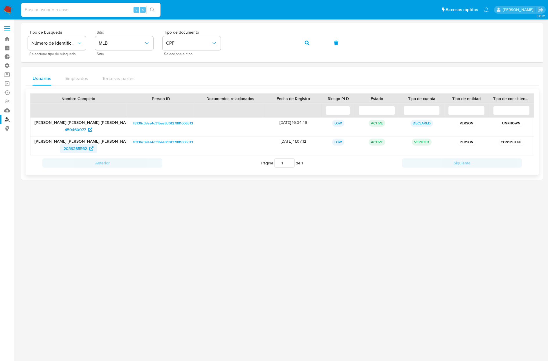
click at [84, 150] on span "2039285562" at bounding box center [76, 148] width 24 height 9
click at [303, 45] on button "button" at bounding box center [307, 43] width 20 height 14
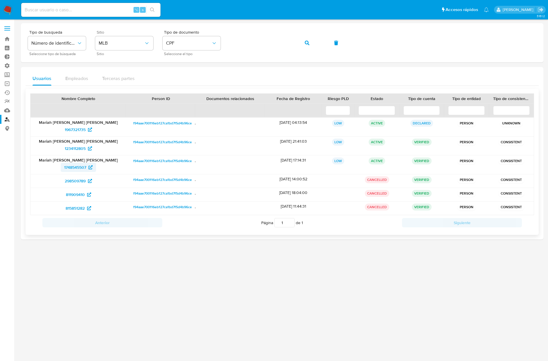
click at [75, 166] on span "1748545507" at bounding box center [75, 167] width 22 height 9
click at [305, 45] on span "button" at bounding box center [307, 43] width 5 height 13
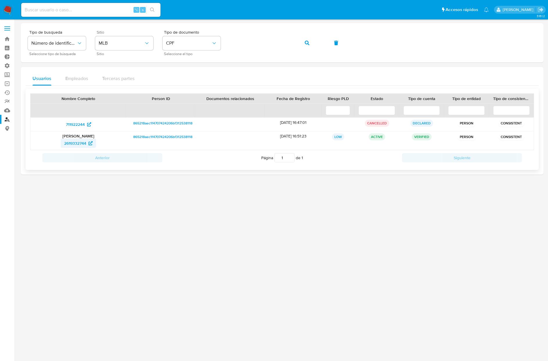
click at [88, 143] on span "2619332744" at bounding box center [78, 143] width 28 height 9
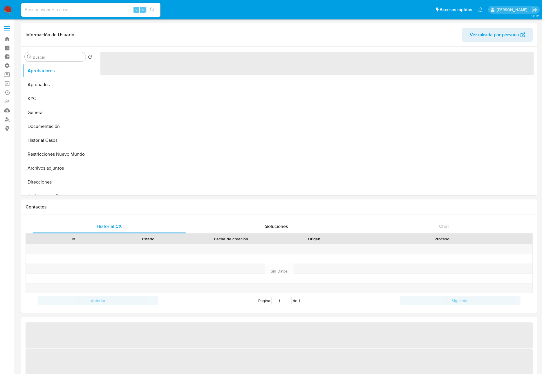
select select "10"
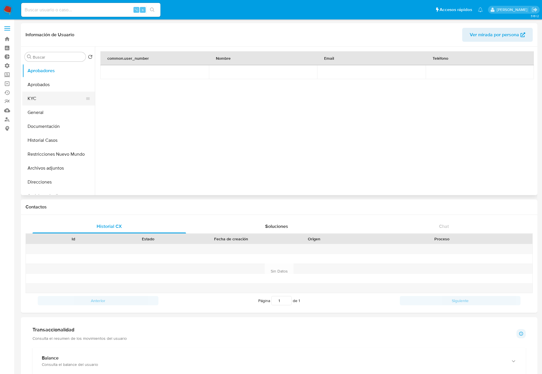
click at [42, 96] on button "KYC" at bounding box center [56, 99] width 68 height 14
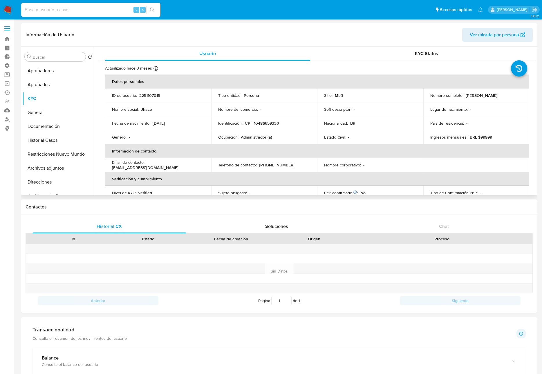
drag, startPoint x: 463, startPoint y: 96, endPoint x: 520, endPoint y: 95, distance: 57.2
click at [520, 95] on div "Nombre completo : [PERSON_NAME]" at bounding box center [476, 95] width 92 height 5
copy div "[PERSON_NAME]"
drag, startPoint x: 276, startPoint y: 122, endPoint x: 285, endPoint y: 122, distance: 9.0
click at [285, 122] on div "Identificación : CPF 10486659330" at bounding box center [264, 123] width 92 height 5
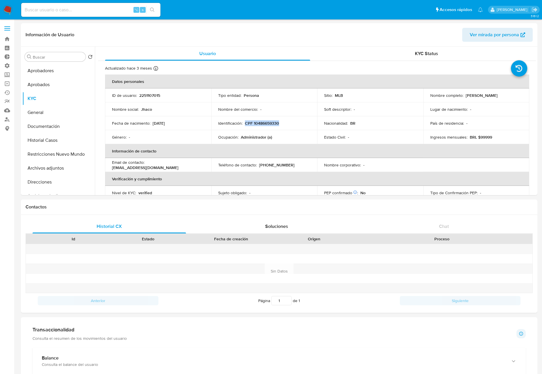
copy p "CPF 10486659330"
drag, startPoint x: 178, startPoint y: 120, endPoint x: 154, endPoint y: 122, distance: 24.1
click at [152, 122] on div "Fecha de nacimiento : [DEMOGRAPHIC_DATA]" at bounding box center [158, 123] width 92 height 5
click at [154, 122] on p "[DATE]" at bounding box center [159, 123] width 12 height 5
drag, startPoint x: 161, startPoint y: 122, endPoint x: 180, endPoint y: 122, distance: 18.3
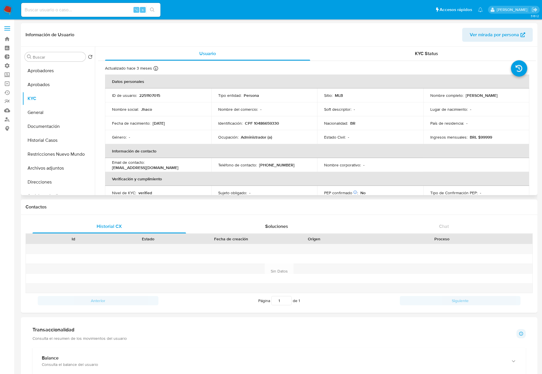
click at [180, 122] on div "Fecha de nacimiento : [DEMOGRAPHIC_DATA]" at bounding box center [158, 123] width 92 height 5
copy p "[DATE]"
click at [59, 85] on button "Aprobados" at bounding box center [56, 85] width 68 height 14
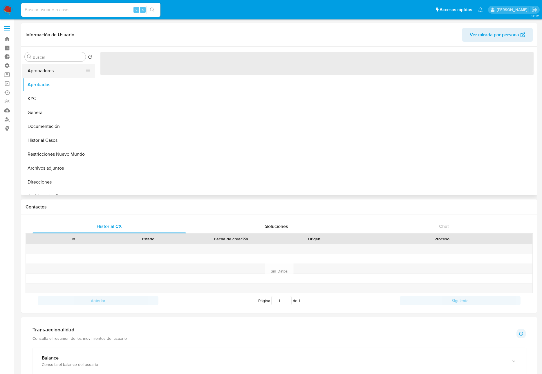
click at [56, 70] on button "Aprobadores" at bounding box center [56, 71] width 68 height 14
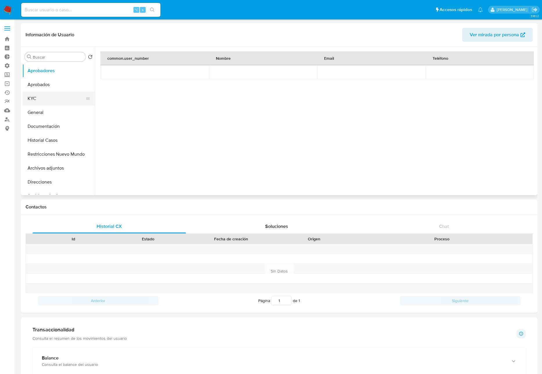
click at [43, 101] on button "KYC" at bounding box center [56, 99] width 68 height 14
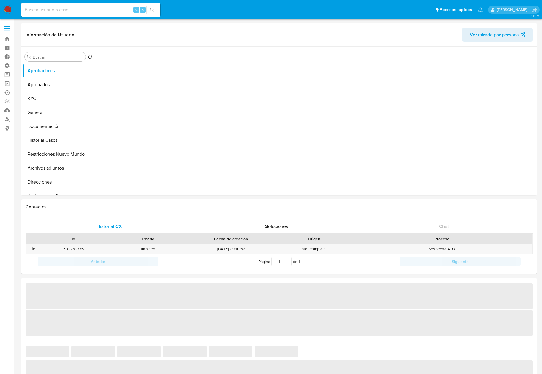
select select "10"
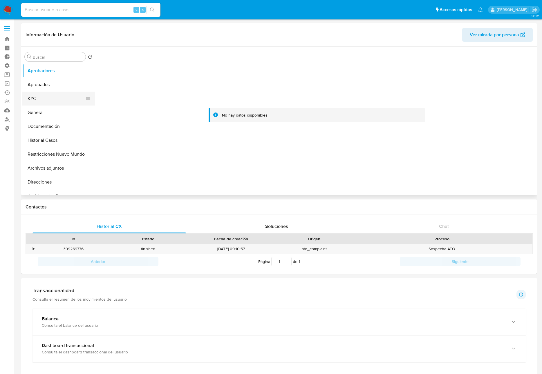
click at [36, 96] on button "KYC" at bounding box center [56, 99] width 68 height 14
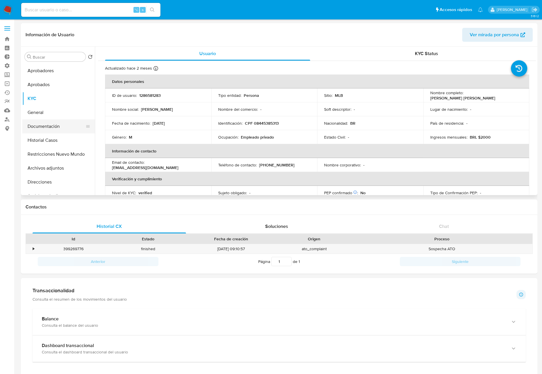
click at [51, 129] on button "Documentación" at bounding box center [56, 127] width 68 height 14
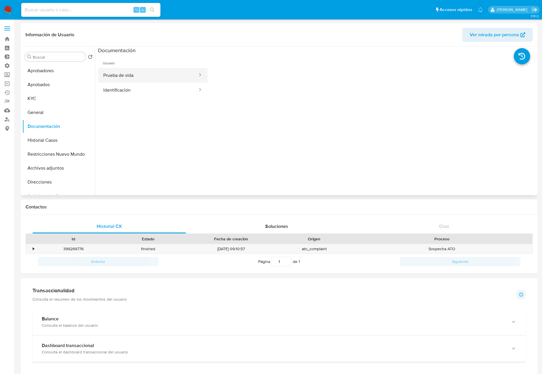
click at [132, 76] on button "Prueba de vida" at bounding box center [148, 75] width 100 height 15
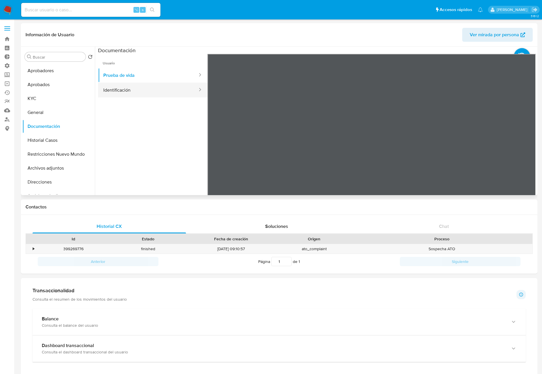
click at [144, 97] on button "Identificación" at bounding box center [148, 90] width 100 height 15
click at [41, 101] on button "KYC" at bounding box center [56, 99] width 68 height 14
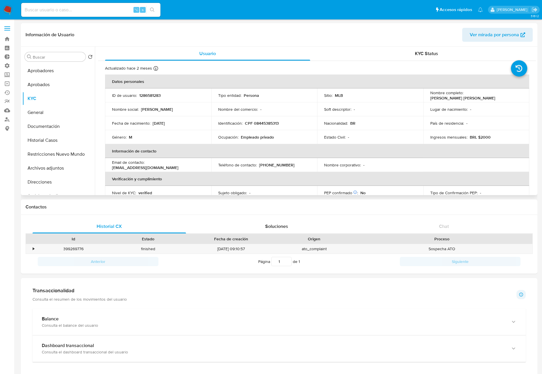
drag, startPoint x: 167, startPoint y: 123, endPoint x: 152, endPoint y: 124, distance: 15.7
click at [152, 124] on div "Fecha de nacimiento : 02/04/2005" at bounding box center [158, 123] width 92 height 5
copy div "02/04/2005"
click at [96, 7] on input at bounding box center [90, 10] width 139 height 8
paste input "2273093152"
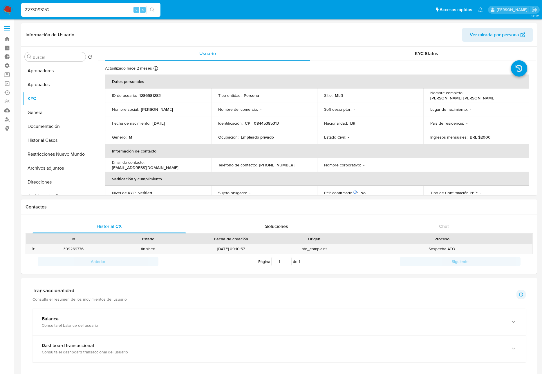
type input "2273093152"
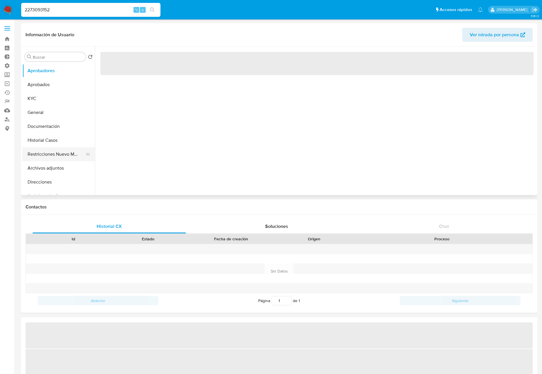
select select "10"
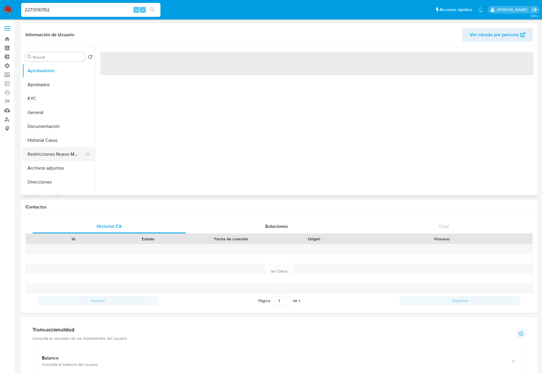
click at [55, 157] on button "Restricciones Nuevo Mundo" at bounding box center [56, 154] width 68 height 14
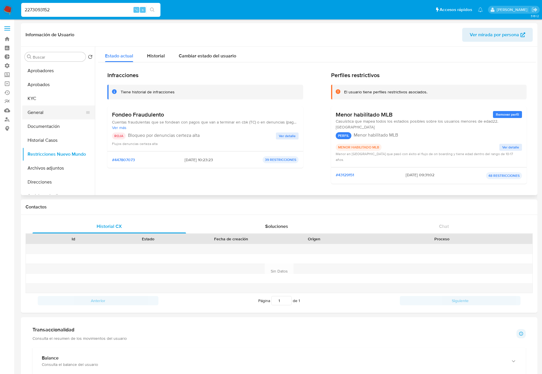
click at [49, 118] on button "General" at bounding box center [56, 113] width 68 height 14
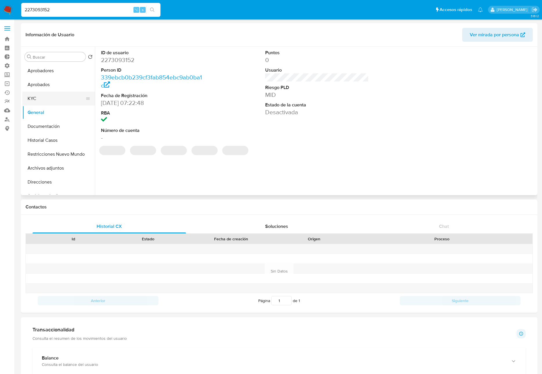
click at [40, 100] on button "KYC" at bounding box center [56, 99] width 68 height 14
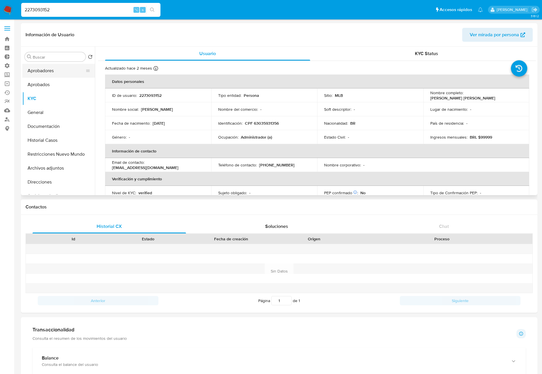
click at [57, 67] on button "Aprobadores" at bounding box center [56, 71] width 68 height 14
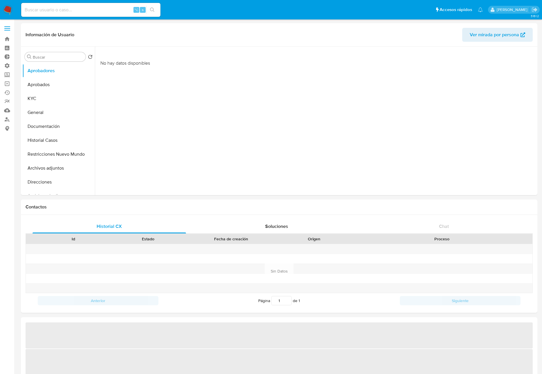
select select "10"
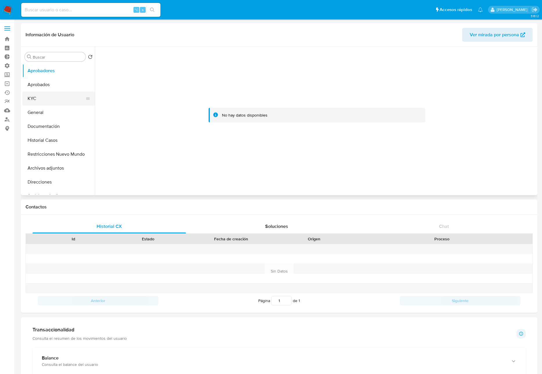
click at [30, 97] on button "KYC" at bounding box center [56, 99] width 68 height 14
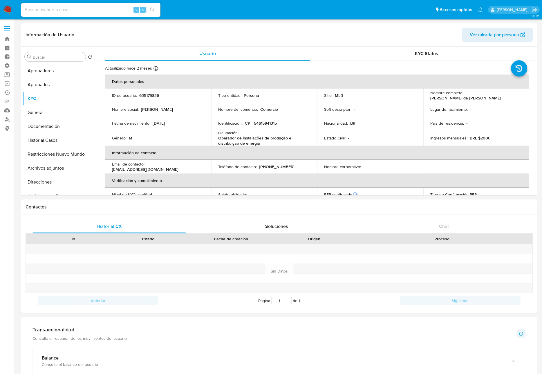
click at [442, 94] on p "Nombre completo :" at bounding box center [446, 92] width 33 height 5
drag, startPoint x: 463, startPoint y: 96, endPoint x: 350, endPoint y: 127, distance: 117.3
click at [511, 96] on div "Nombre completo : Abel Lourenco da Silva Neto" at bounding box center [476, 95] width 92 height 10
copy div "Abel Lourenco da Silva Ne"
click at [264, 124] on p "CPF 54615941315" at bounding box center [261, 123] width 32 height 5
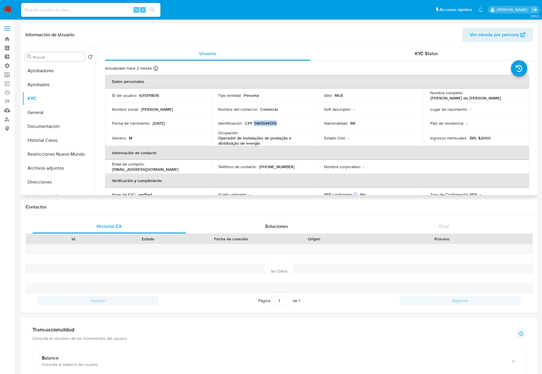
click at [264, 124] on p "CPF 54615941315" at bounding box center [261, 123] width 32 height 5
click at [271, 124] on p "CPF 54615941315" at bounding box center [261, 123] width 32 height 5
drag, startPoint x: 279, startPoint y: 124, endPoint x: 248, endPoint y: 126, distance: 31.2
click at [244, 124] on div "Identificación : CPF 54615941315" at bounding box center [264, 123] width 92 height 5
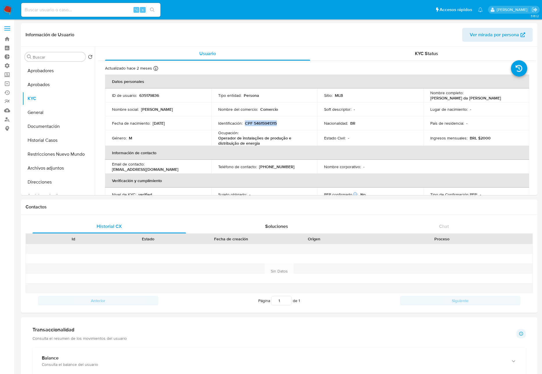
copy p "CPF 54615941315"
click at [44, 133] on button "Documentación" at bounding box center [56, 127] width 68 height 14
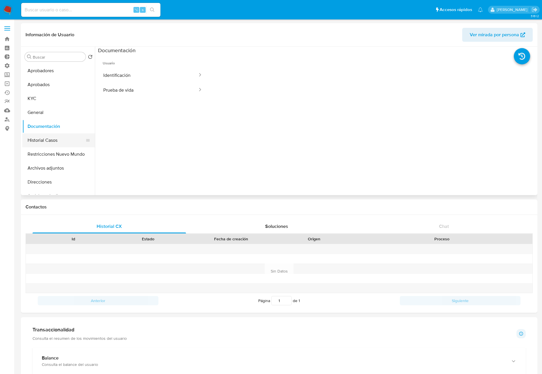
click at [42, 141] on button "Historial Casos" at bounding box center [56, 141] width 68 height 14
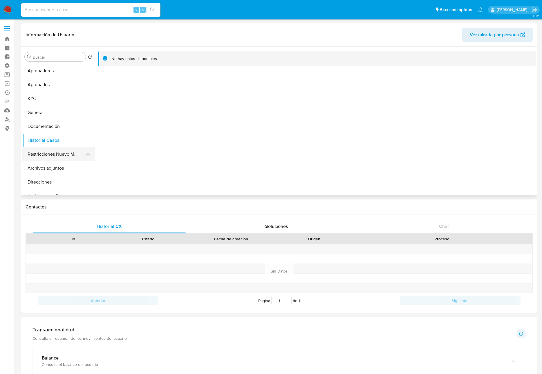
click at [63, 153] on button "Restricciones Nuevo Mundo" at bounding box center [56, 154] width 68 height 14
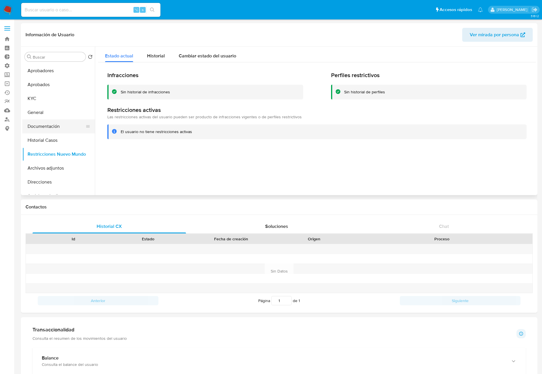
click at [57, 129] on button "Documentación" at bounding box center [56, 127] width 68 height 14
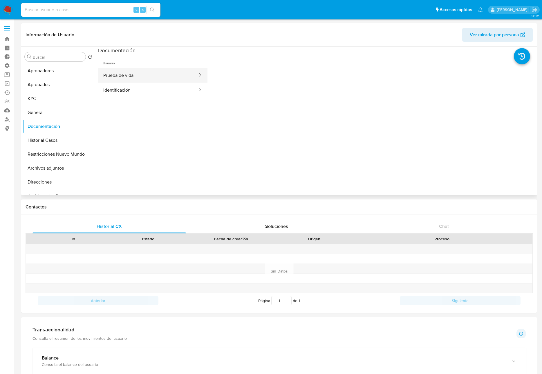
click at [138, 76] on button "Prueba de vida" at bounding box center [148, 75] width 100 height 15
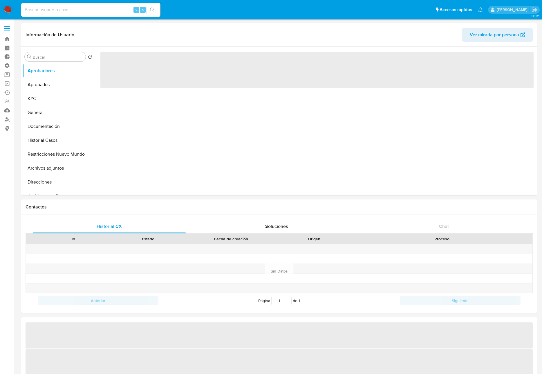
select select "10"
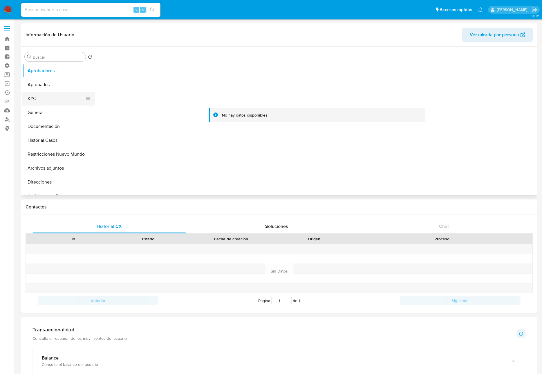
click at [56, 100] on button "KYC" at bounding box center [56, 99] width 68 height 14
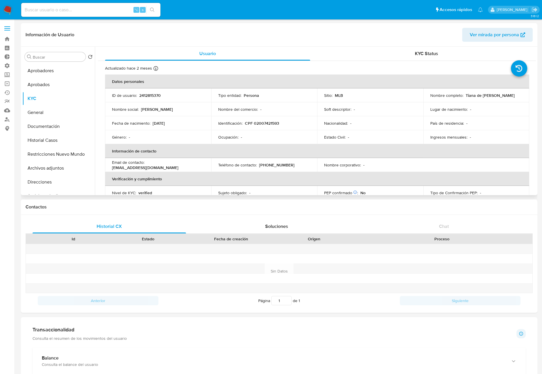
drag, startPoint x: 463, startPoint y: 95, endPoint x: 508, endPoint y: 96, distance: 45.0
click at [508, 96] on div "Nombre completo : [PERSON_NAME][DEMOGRAPHIC_DATA]" at bounding box center [476, 95] width 92 height 5
drag, startPoint x: 508, startPoint y: 96, endPoint x: 465, endPoint y: 100, distance: 42.8
click at [464, 98] on div "Nombre completo : [PERSON_NAME][DEMOGRAPHIC_DATA]" at bounding box center [476, 95] width 92 height 5
copy p "Tiana de [PERSON_NAME]"
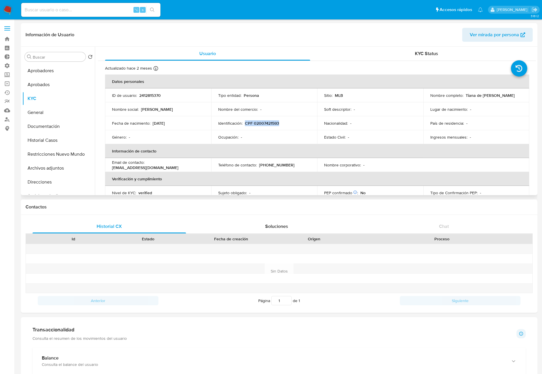
drag, startPoint x: 284, startPoint y: 124, endPoint x: 245, endPoint y: 126, distance: 39.2
click at [245, 126] on div "Identificación : CPF 02007421593" at bounding box center [264, 123] width 92 height 5
copy p "CPF 02007421593"
click at [41, 143] on button "Historial Casos" at bounding box center [56, 141] width 68 height 14
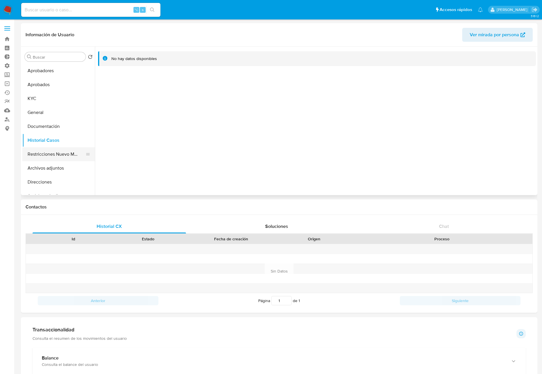
click at [51, 153] on button "Restricciones Nuevo Mundo" at bounding box center [56, 154] width 68 height 14
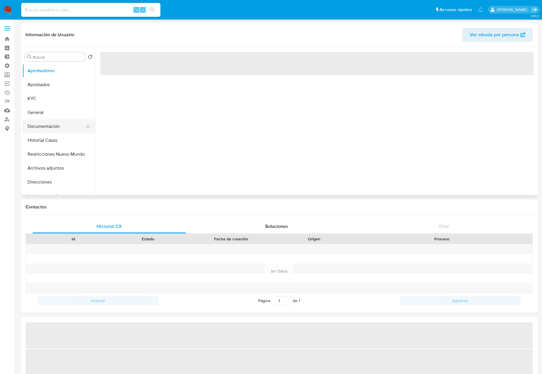
select select "10"
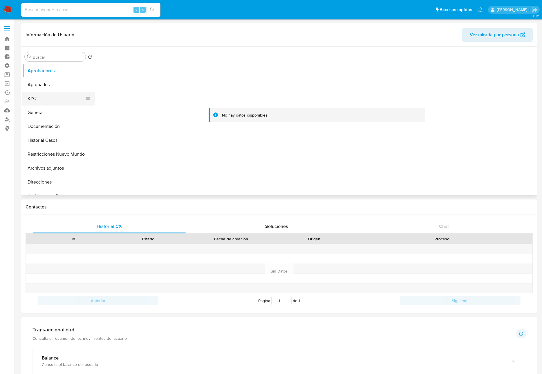
click at [48, 96] on button "KYC" at bounding box center [56, 99] width 68 height 14
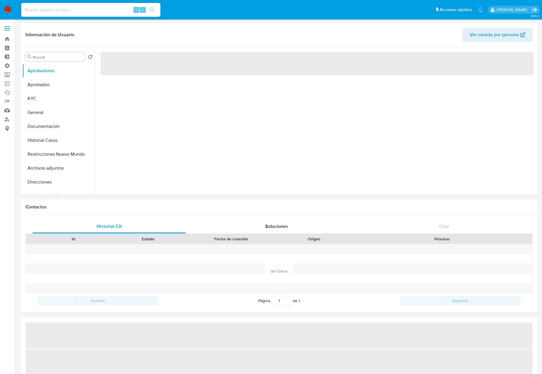
select select "10"
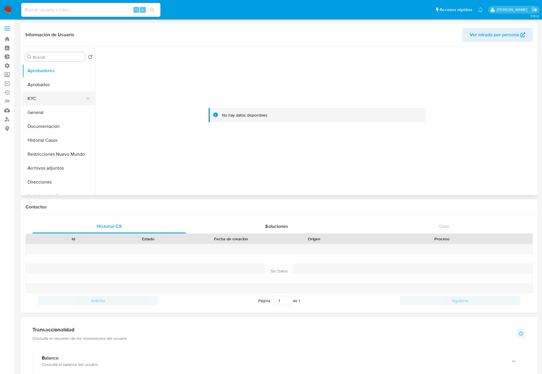
click at [50, 98] on button "KYC" at bounding box center [56, 99] width 68 height 14
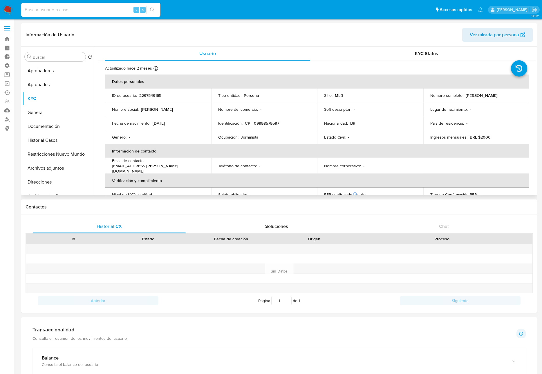
drag, startPoint x: 175, startPoint y: 124, endPoint x: 152, endPoint y: 125, distance: 22.9
click at [152, 125] on div "Fecha de nacimiento : 19/01/2013" at bounding box center [158, 123] width 92 height 5
copy div "19/01/2013"
click at [47, 128] on button "Documentación" at bounding box center [56, 127] width 68 height 14
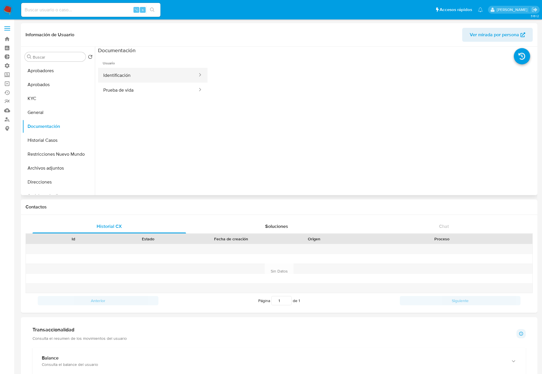
click at [142, 73] on button "Identificación" at bounding box center [148, 75] width 100 height 15
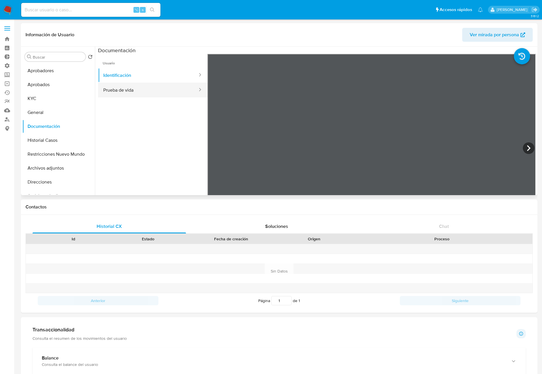
click at [143, 94] on button "Prueba de vida" at bounding box center [148, 90] width 100 height 15
click at [141, 79] on button "Identificación" at bounding box center [148, 75] width 100 height 15
click at [526, 148] on icon at bounding box center [529, 149] width 12 height 12
click at [298, 257] on div "Información de Usuario Ver mirada por persona Buscar Volver al orden por defect…" at bounding box center [279, 347] width 517 height 648
click at [35, 114] on button "General" at bounding box center [56, 113] width 68 height 14
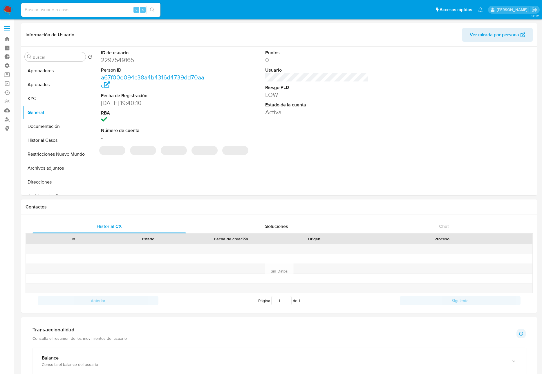
click at [116, 63] on dd "2297549165" at bounding box center [153, 60] width 104 height 8
copy dd "2297549165"
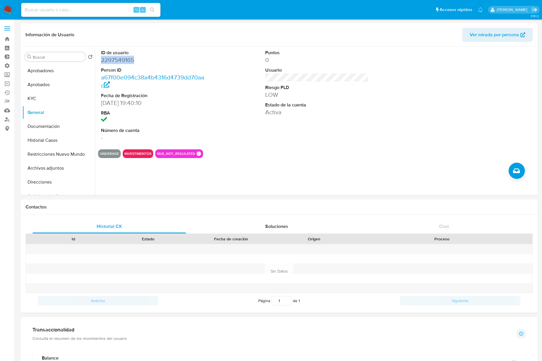
copy dd "2297549165"
click at [116, 61] on dd "2297549165" at bounding box center [153, 60] width 104 height 8
click at [48, 124] on button "Documentación" at bounding box center [56, 127] width 68 height 14
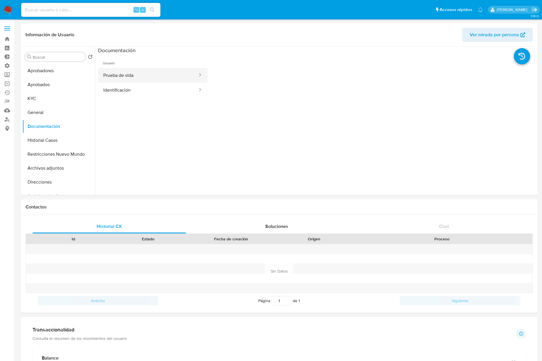
click at [147, 78] on button "Prueba de vida" at bounding box center [148, 75] width 100 height 15
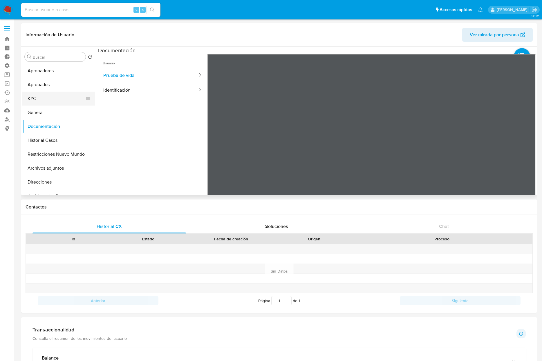
click at [37, 100] on button "KYC" at bounding box center [56, 99] width 68 height 14
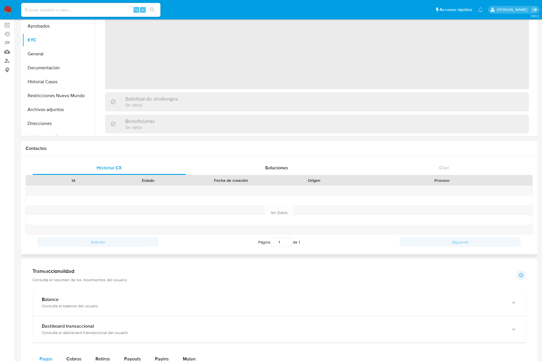
scroll to position [57, 0]
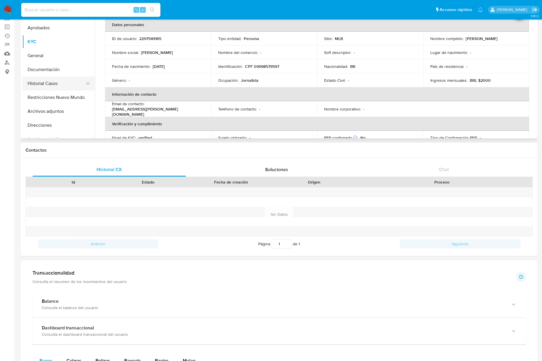
click at [57, 88] on button "Historial Casos" at bounding box center [56, 84] width 68 height 14
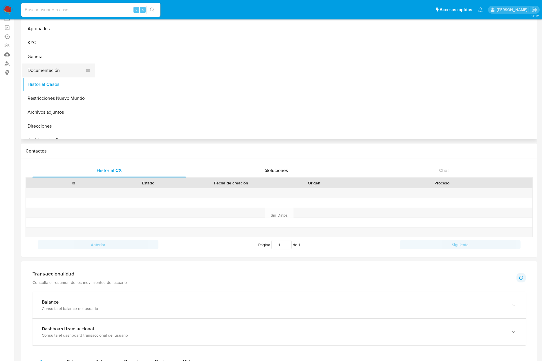
scroll to position [0, 0]
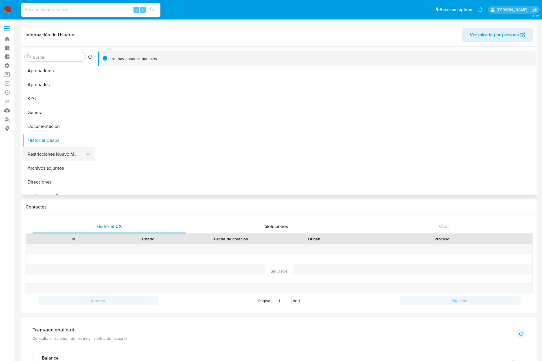
click at [56, 155] on button "Restricciones Nuevo Mundo" at bounding box center [56, 154] width 68 height 14
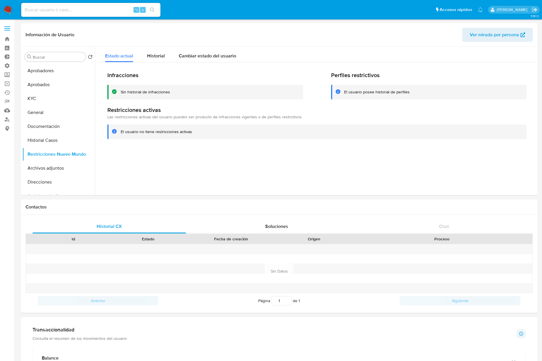
select select "10"
click at [39, 95] on button "KYC" at bounding box center [56, 99] width 68 height 14
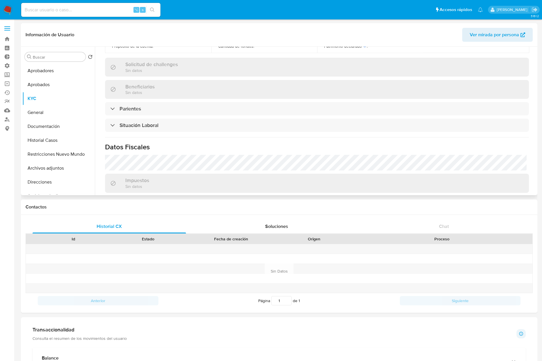
scroll to position [248, 0]
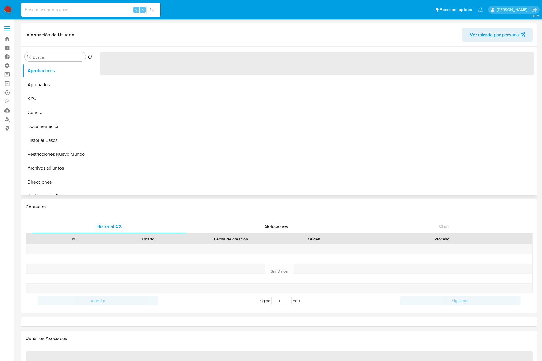
select select "10"
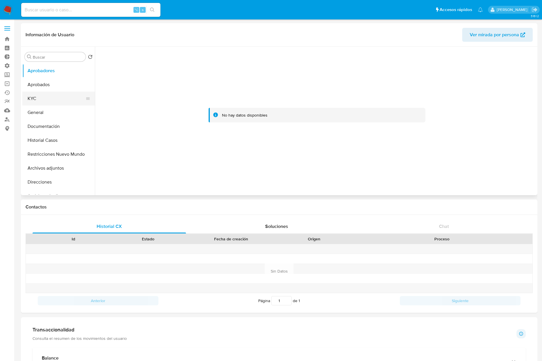
click at [41, 98] on button "KYC" at bounding box center [56, 99] width 68 height 14
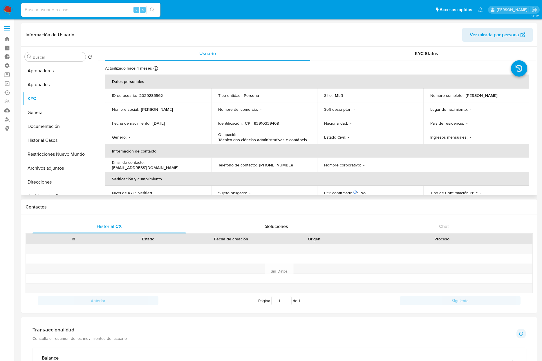
drag, startPoint x: 464, startPoint y: 95, endPoint x: 511, endPoint y: 95, distance: 46.2
click at [511, 95] on div "Nombre completo : Leila Patricia Silva Lopes" at bounding box center [476, 95] width 92 height 5
copy p "Leila Patricia Silva Lopes"
click at [42, 85] on button "Aprobados" at bounding box center [56, 85] width 68 height 14
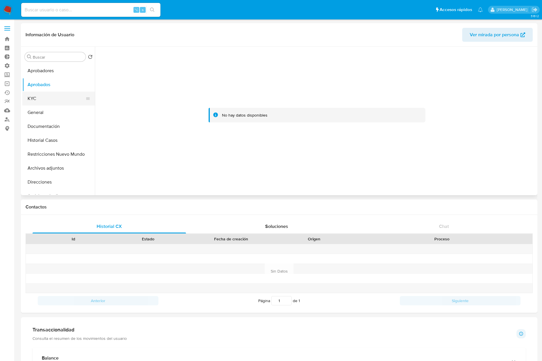
click at [55, 101] on button "KYC" at bounding box center [56, 99] width 68 height 14
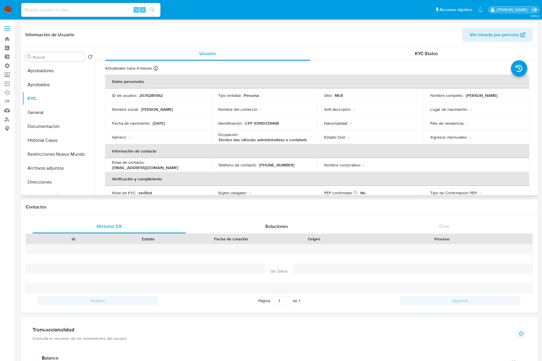
click at [248, 131] on td "Ocupación : Técnico das ciências administrativas e contábeis" at bounding box center [264, 137] width 106 height 14
click at [259, 124] on p "CPF 93910339468" at bounding box center [262, 123] width 34 height 5
drag, startPoint x: 245, startPoint y: 123, endPoint x: 292, endPoint y: 125, distance: 47.0
click at [292, 125] on div "Identificación : CPF 93910339468" at bounding box center [264, 123] width 92 height 5
copy p "CPF 93910339468"
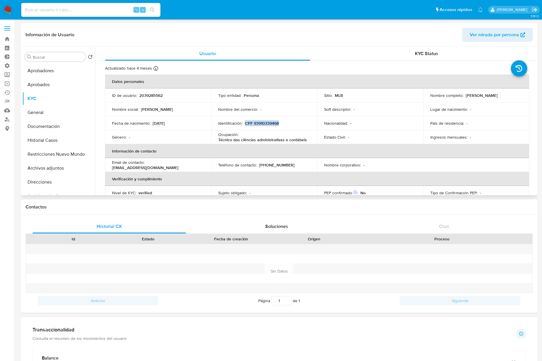
click at [274, 140] on p "Técnico das ciências administrativas e contábeis" at bounding box center [262, 139] width 89 height 5
copy div "Ocupación : Técnico das ciências administrativas e contábeis"
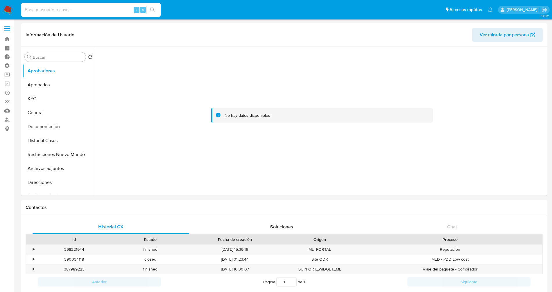
select select "10"
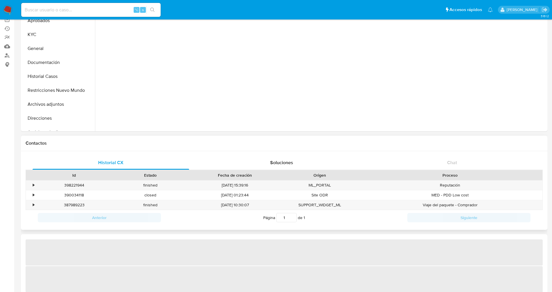
select select "10"
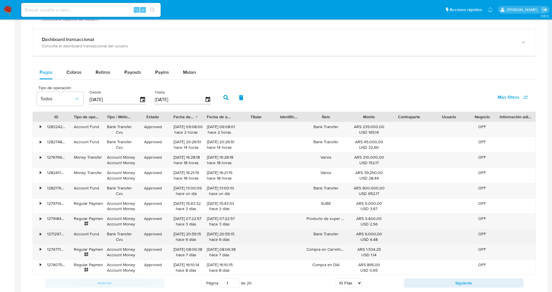
scroll to position [323, 0]
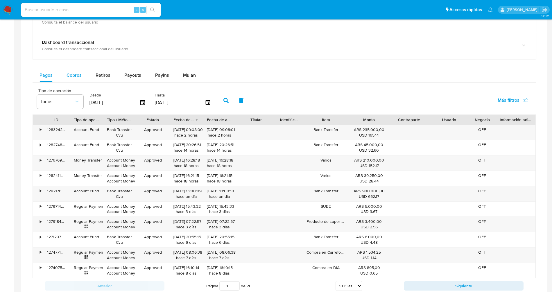
click at [71, 76] on span "Cobros" at bounding box center [73, 75] width 15 height 7
select select "10"
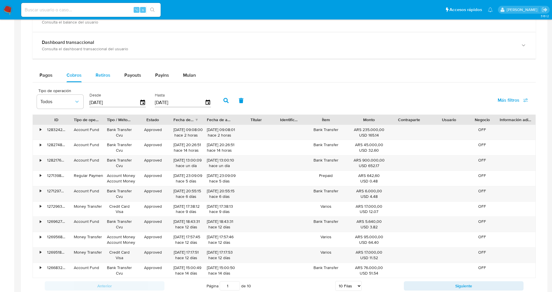
click at [98, 72] on span "Retiros" at bounding box center [103, 75] width 15 height 7
select select "10"
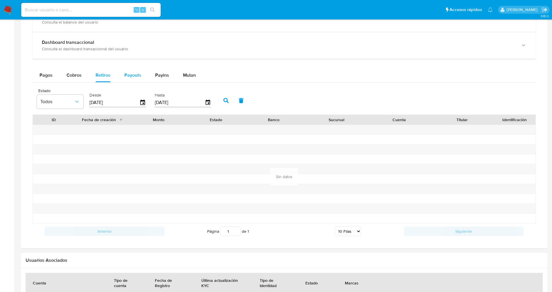
click at [127, 74] on span "Payouts" at bounding box center [132, 75] width 17 height 7
select select "10"
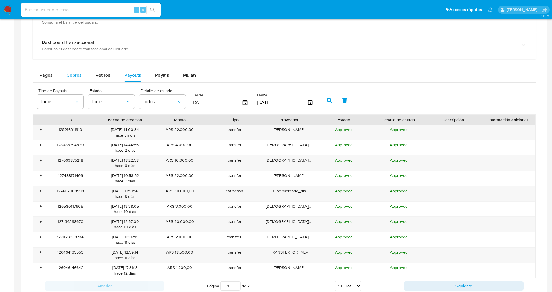
click at [75, 77] on span "Cobros" at bounding box center [73, 75] width 15 height 7
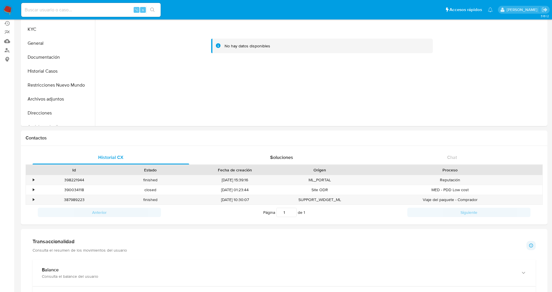
scroll to position [67, 0]
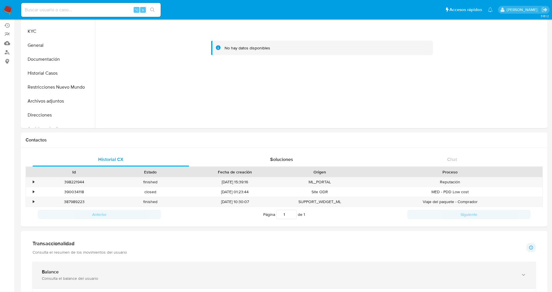
click at [105, 263] on div "Balance Consulta el balance del usuario" at bounding box center [284, 275] width 503 height 26
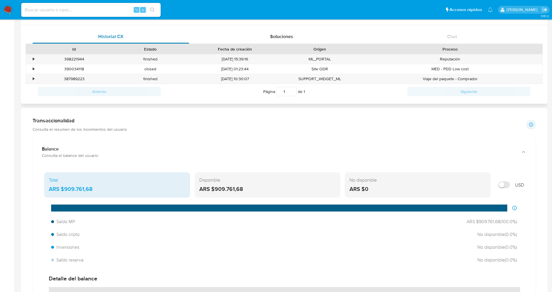
scroll to position [0, 0]
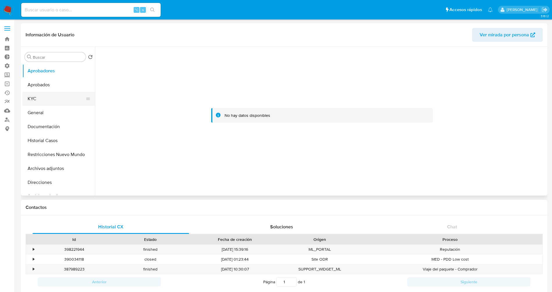
click at [26, 100] on button "KYC" at bounding box center [56, 99] width 68 height 14
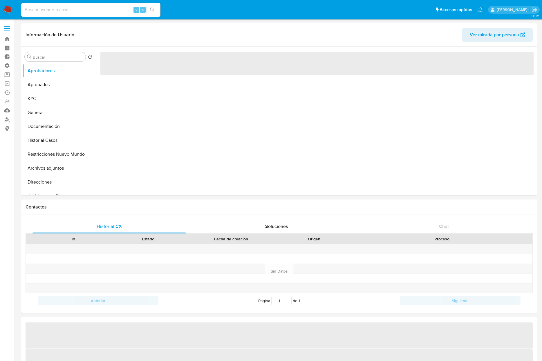
select select "10"
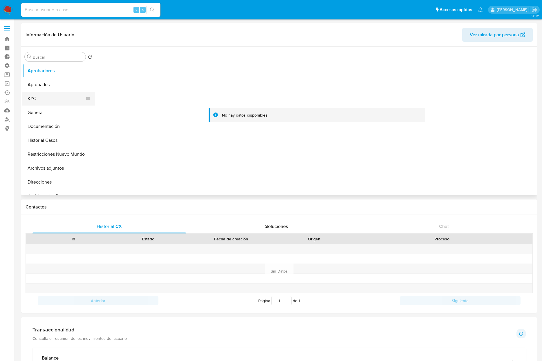
click at [47, 99] on button "KYC" at bounding box center [56, 99] width 68 height 14
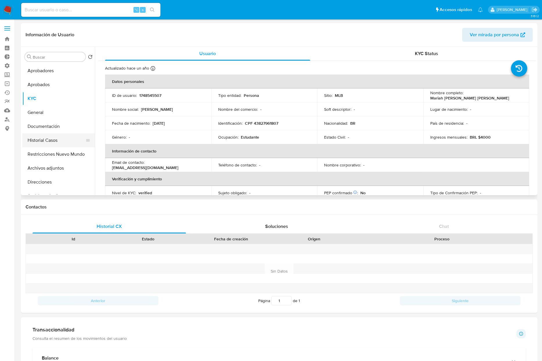
click at [54, 139] on button "Historial Casos" at bounding box center [56, 141] width 68 height 14
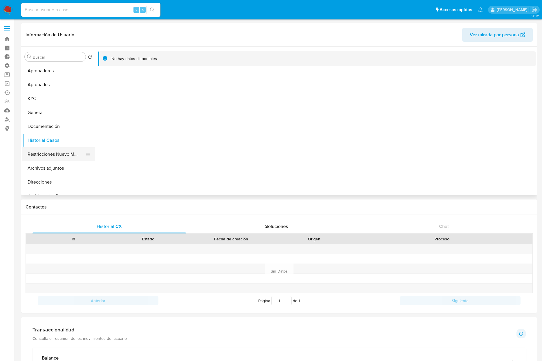
click at [48, 158] on button "Restricciones Nuevo Mundo" at bounding box center [56, 154] width 68 height 14
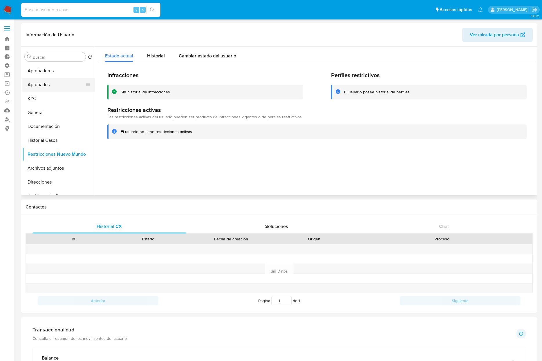
click at [42, 82] on button "Aprobados" at bounding box center [56, 85] width 68 height 14
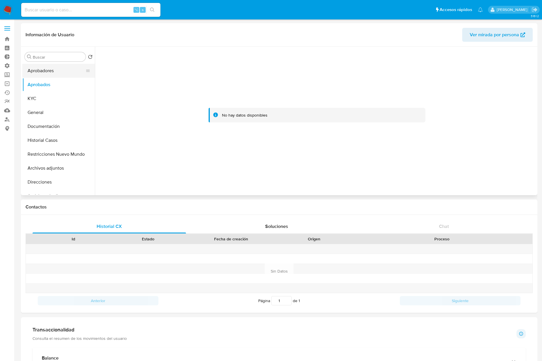
click at [54, 71] on button "Aprobadores" at bounding box center [56, 71] width 68 height 14
click at [49, 104] on button "KYC" at bounding box center [56, 99] width 68 height 14
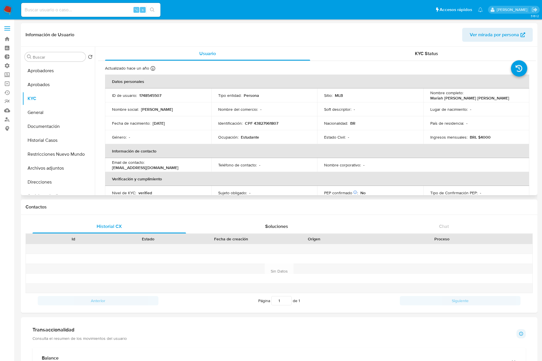
drag, startPoint x: 176, startPoint y: 124, endPoint x: 391, endPoint y: 28, distance: 235.2
click at [153, 124] on div "Fecha de nacimiento : [DEMOGRAPHIC_DATA]" at bounding box center [158, 123] width 92 height 5
click at [489, 96] on p "Mariah Fernanda Luiz Viana" at bounding box center [469, 98] width 79 height 5
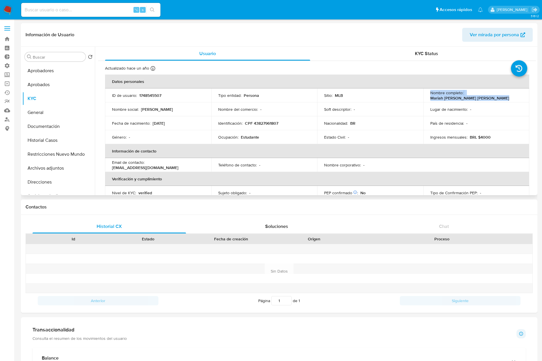
drag, startPoint x: 500, startPoint y: 95, endPoint x: 505, endPoint y: 96, distance: 4.7
click at [500, 96] on p "Mariah Fernanda Luiz Viana" at bounding box center [469, 98] width 79 height 5
drag, startPoint x: 511, startPoint y: 95, endPoint x: 464, endPoint y: 96, distance: 46.8
click at [464, 96] on div "Nombre completo : Mariah Fernanda Luiz Viana" at bounding box center [476, 95] width 92 height 10
copy p "Mariah Fernanda Luiz Viana"
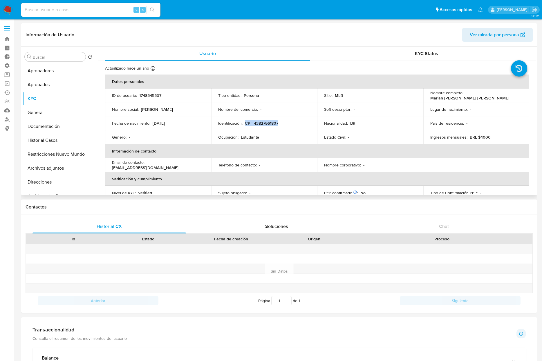
drag, startPoint x: 253, startPoint y: 122, endPoint x: 245, endPoint y: 123, distance: 8.1
click at [245, 123] on div "Identificación : CPF 43827961807" at bounding box center [264, 123] width 92 height 5
copy p "CPF 43827961807"
click at [443, 178] on th "Verificación y cumplimiento" at bounding box center [317, 179] width 424 height 14
click at [86, 141] on icon at bounding box center [87, 140] width 3 height 2
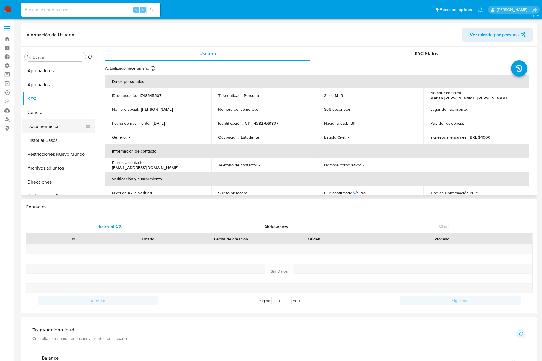
click at [45, 126] on button "Documentación" at bounding box center [56, 127] width 68 height 14
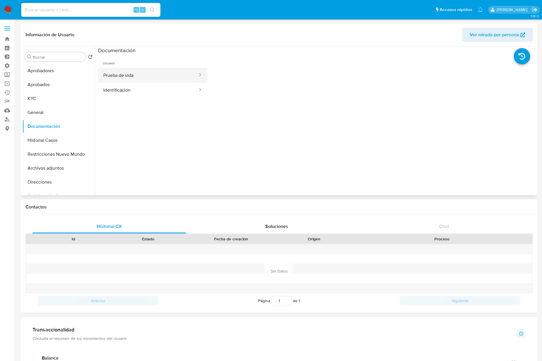
click at [143, 76] on button "Prueba de vida" at bounding box center [148, 75] width 100 height 15
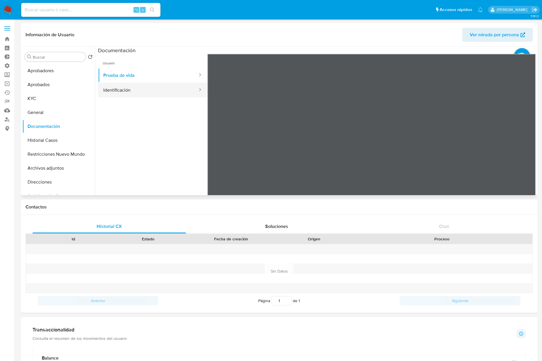
click at [138, 87] on button "Identificación" at bounding box center [148, 90] width 100 height 15
click at [28, 101] on button "KYC" at bounding box center [56, 99] width 68 height 14
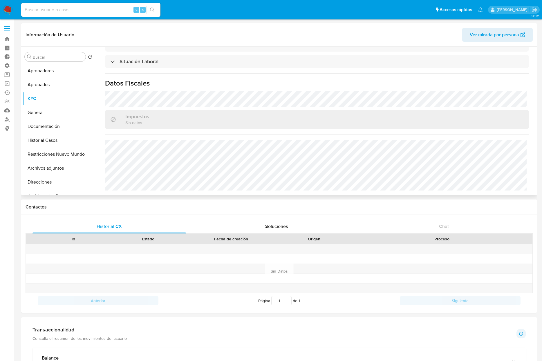
scroll to position [245, 0]
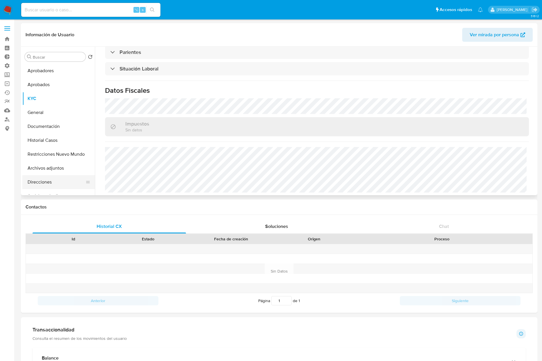
click at [47, 185] on button "Direcciones" at bounding box center [56, 182] width 68 height 14
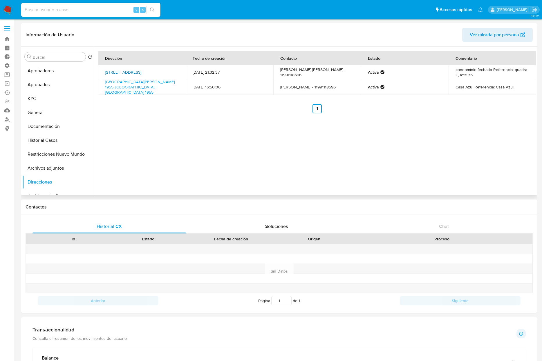
click at [141, 71] on link "Rua Saint Denis 46, Indaiatuba, São Paulo, 13332112, Brasil 46" at bounding box center [123, 72] width 36 height 6
click at [43, 103] on button "KYC" at bounding box center [56, 99] width 68 height 14
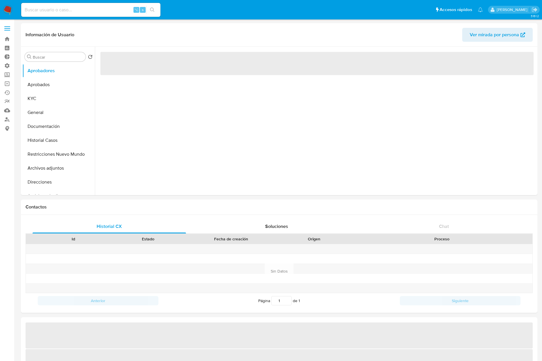
select select "10"
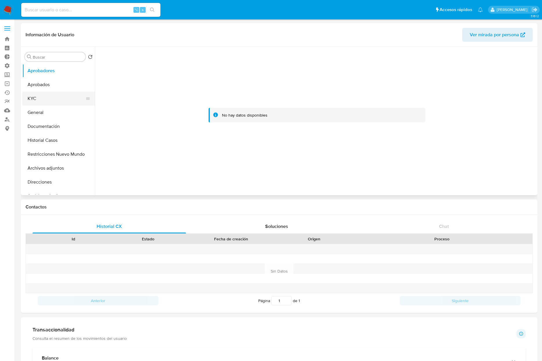
click at [35, 95] on button "KYC" at bounding box center [56, 99] width 68 height 14
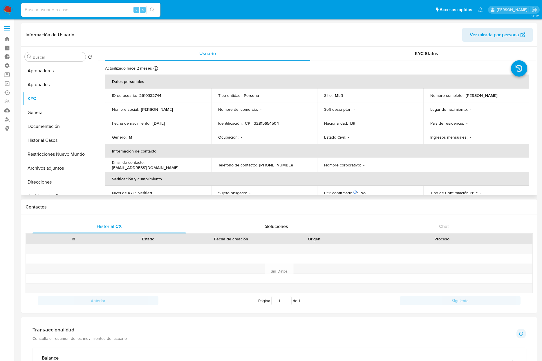
drag, startPoint x: 463, startPoint y: 96, endPoint x: 511, endPoint y: 95, distance: 48.2
click at [511, 95] on div "Nombre completo : [PERSON_NAME]" at bounding box center [476, 95] width 92 height 5
drag, startPoint x: 511, startPoint y: 95, endPoint x: 489, endPoint y: 105, distance: 24.9
click at [464, 96] on div "Nombre completo : [PERSON_NAME]" at bounding box center [476, 95] width 92 height 5
copy p "[PERSON_NAME]"
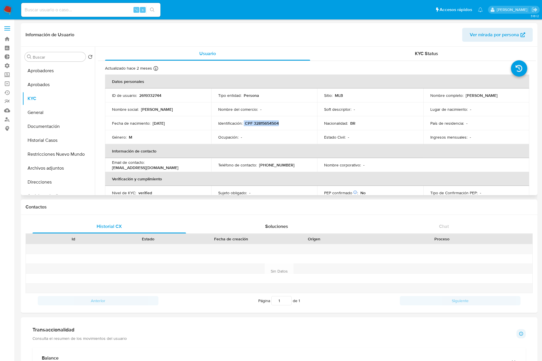
drag, startPoint x: 243, startPoint y: 124, endPoint x: 294, endPoint y: 124, distance: 51.1
click at [294, 124] on div "Identificación : CPF 32815654504" at bounding box center [264, 123] width 92 height 5
copy div "CPF 32815654504"
click at [47, 145] on button "Historial Casos" at bounding box center [56, 141] width 68 height 14
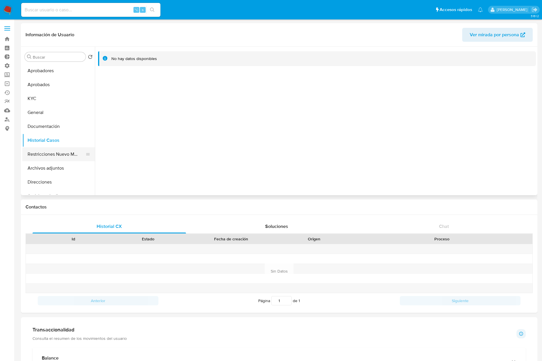
click at [57, 157] on button "Restricciones Nuevo Mundo" at bounding box center [56, 154] width 68 height 14
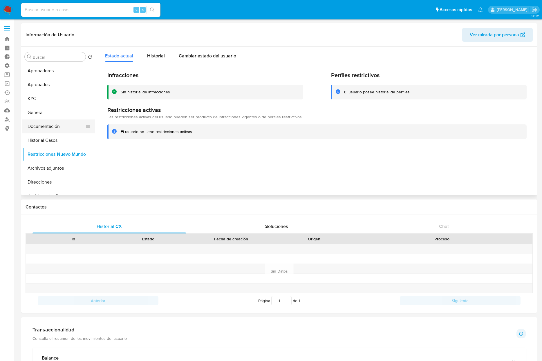
click at [46, 127] on button "Documentación" at bounding box center [56, 127] width 68 height 14
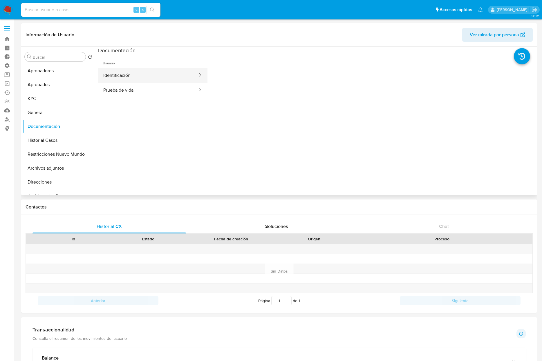
click at [136, 77] on button "Identificación" at bounding box center [148, 75] width 100 height 15
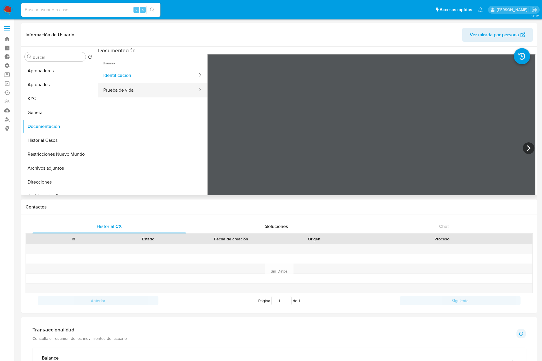
click at [139, 91] on button "Prueba de vida" at bounding box center [148, 90] width 100 height 15
click at [49, 101] on button "KYC" at bounding box center [56, 99] width 68 height 14
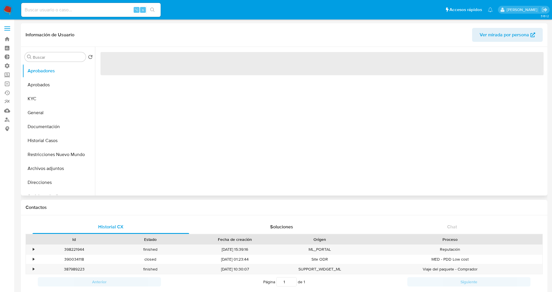
select select "10"
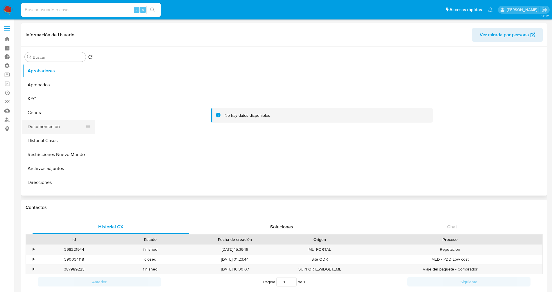
click at [58, 129] on button "Documentación" at bounding box center [56, 127] width 68 height 14
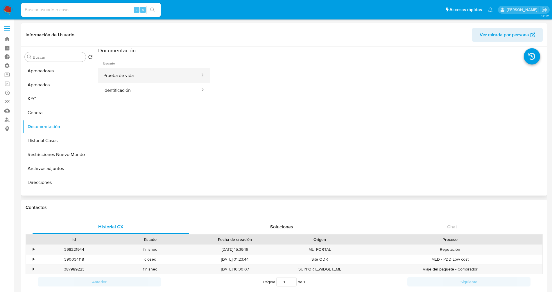
click at [153, 78] on button "Prueba de vida" at bounding box center [149, 75] width 102 height 15
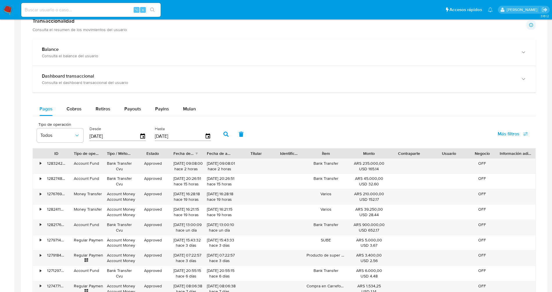
scroll to position [291, 0]
click at [36, 162] on div "•" at bounding box center [38, 165] width 10 height 15
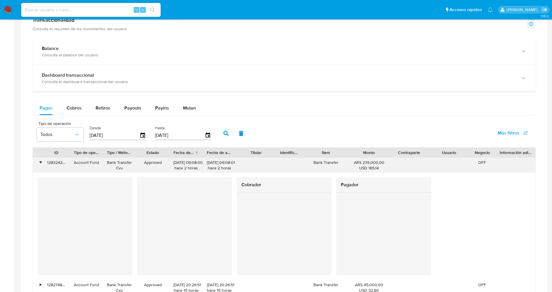
click at [37, 161] on div "•" at bounding box center [38, 165] width 10 height 15
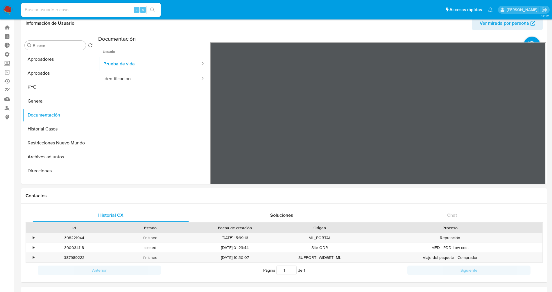
scroll to position [0, 0]
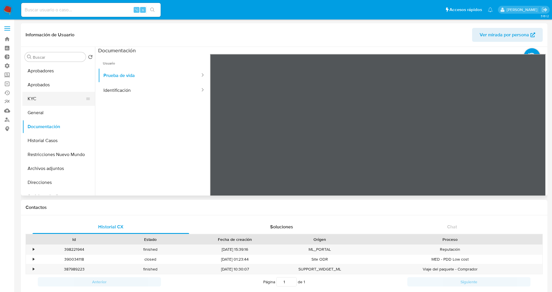
click at [53, 98] on button "KYC" at bounding box center [56, 99] width 68 height 14
